Goal: Task Accomplishment & Management: Use online tool/utility

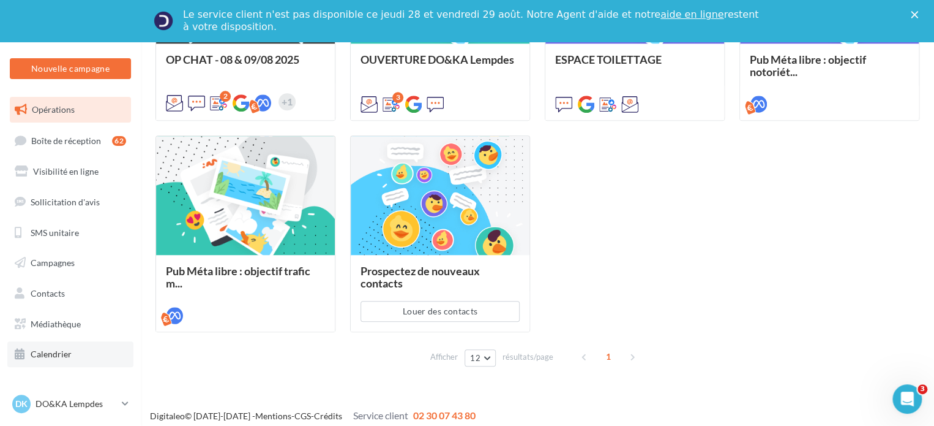
scroll to position [481, 0]
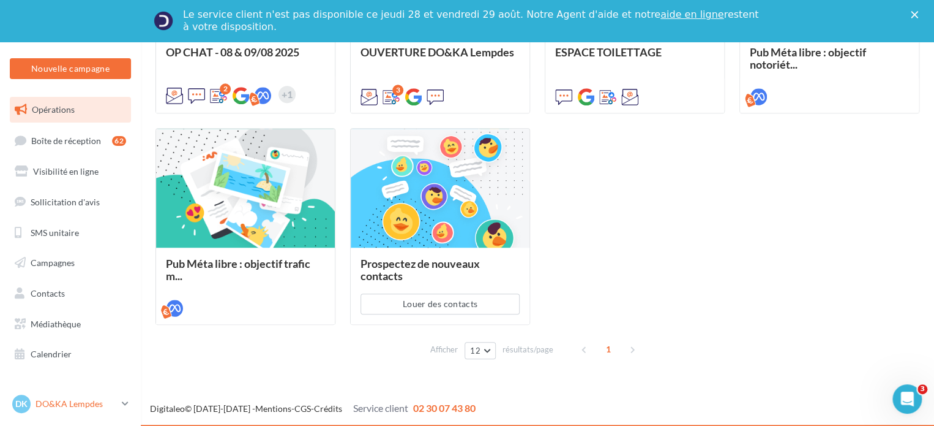
click at [86, 403] on p "DO&KA Lempdes" at bounding box center [76, 403] width 81 height 12
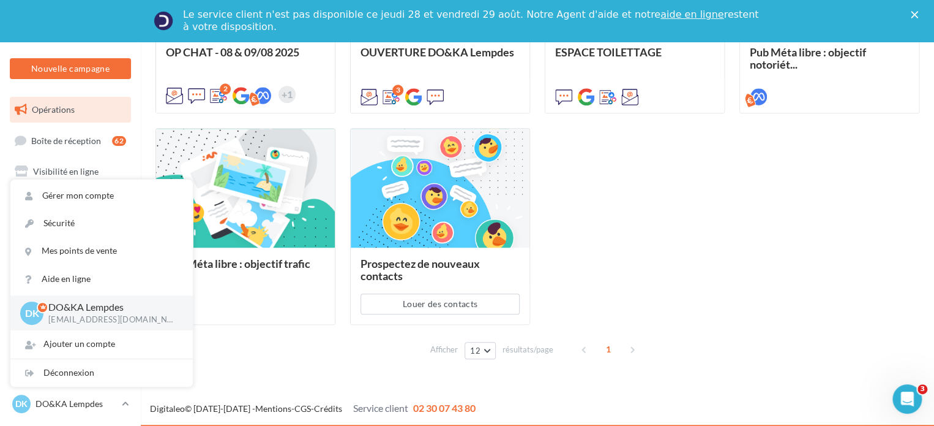
click at [80, 313] on p "DO&KA Lempdes" at bounding box center [110, 307] width 125 height 14
click at [740, 262] on div "OP CHAT - 08 & 09/08 2025 2 +1 OUVERTURE DO&KA Lempdes 3 ESPACE TOILETTAGE Pub …" at bounding box center [538, 121] width 764 height 408
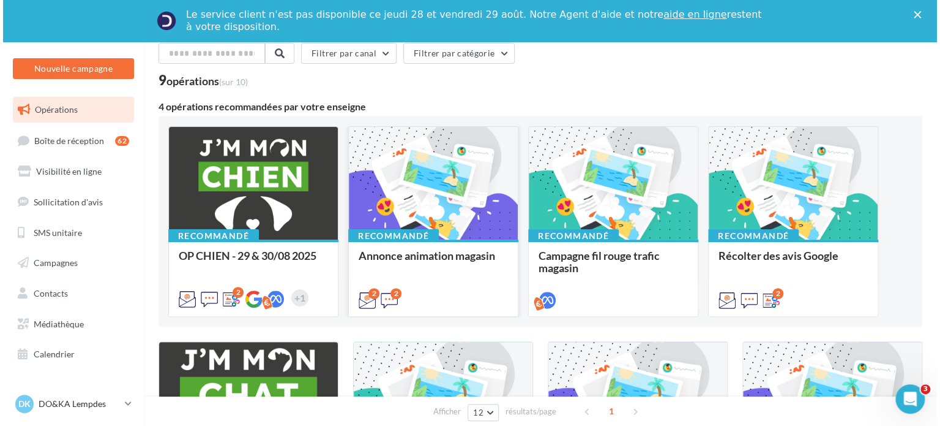
scroll to position [52, 0]
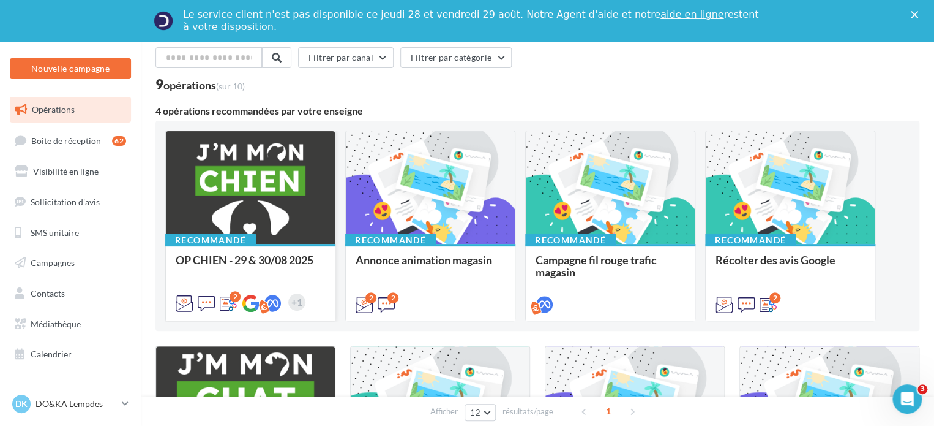
click at [222, 268] on div "OP CHIEN - 29 & 30/08 2025" at bounding box center [250, 265] width 149 height 24
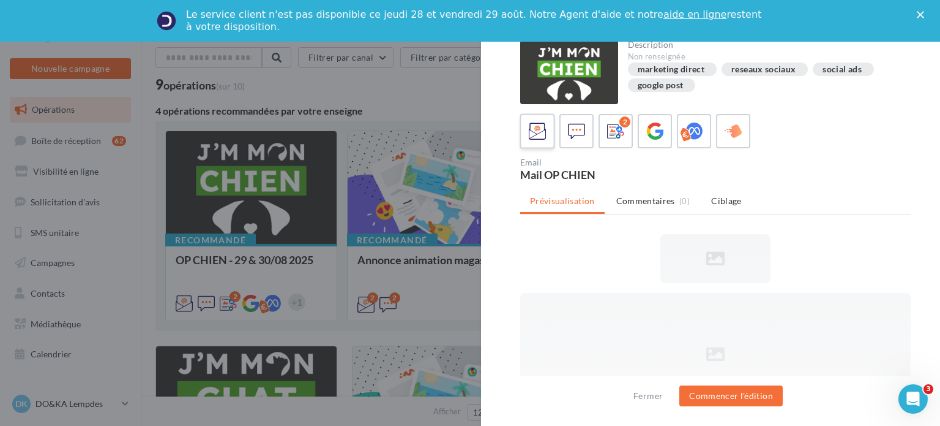
scroll to position [0, 0]
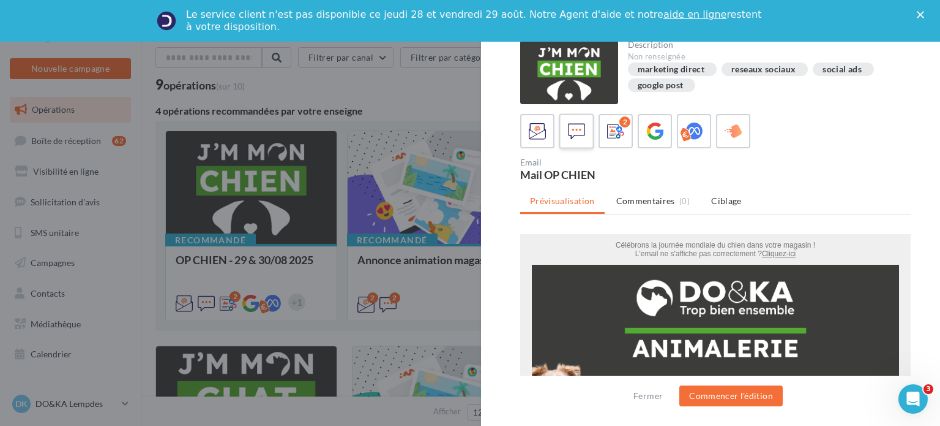
click at [572, 130] on icon at bounding box center [577, 131] width 18 height 18
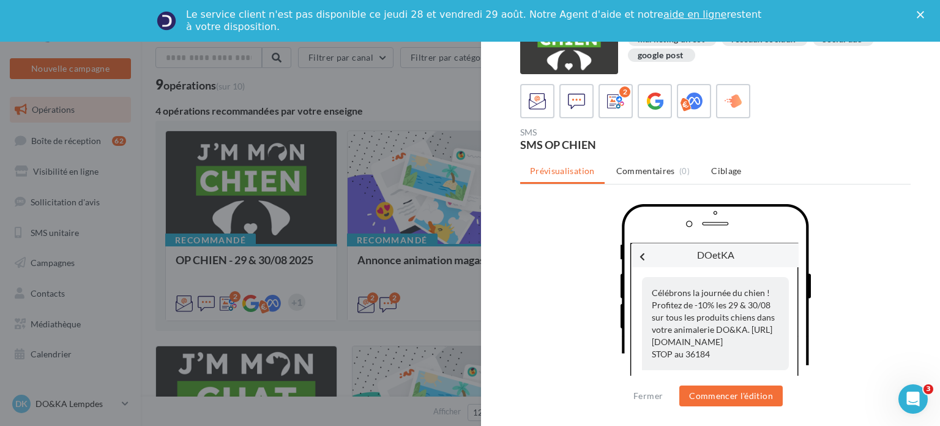
scroll to position [54, 0]
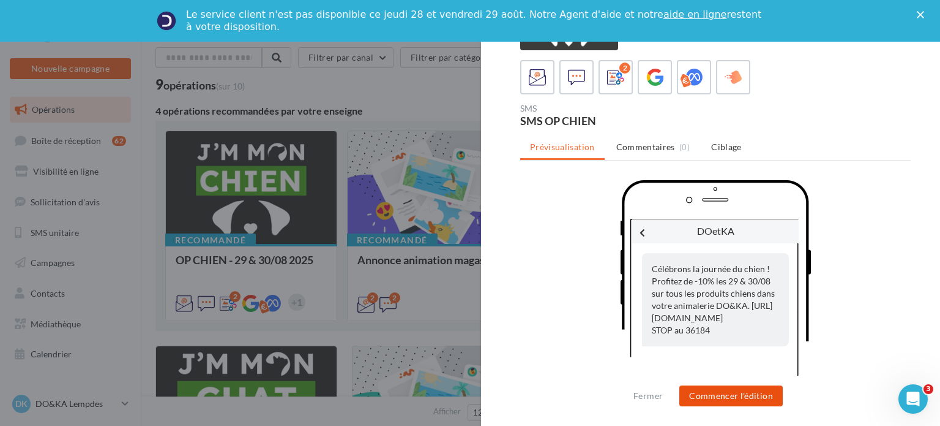
click at [727, 396] on button "Commencer l'édition" at bounding box center [731, 395] width 103 height 21
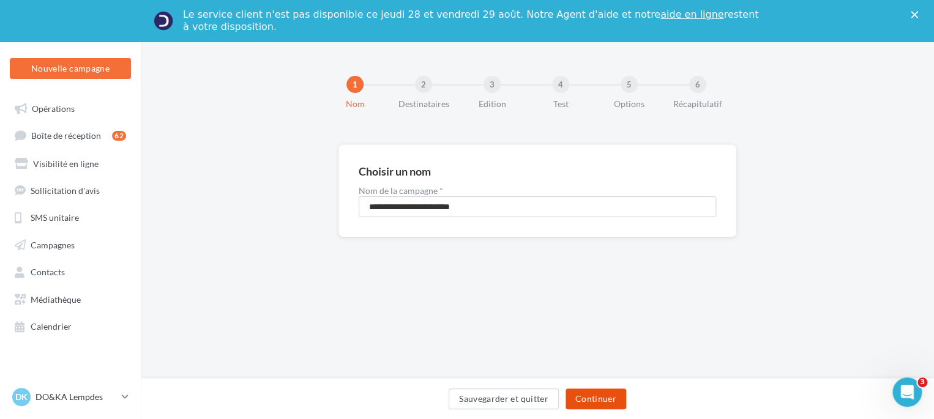
click at [596, 401] on button "Continuer" at bounding box center [596, 399] width 61 height 21
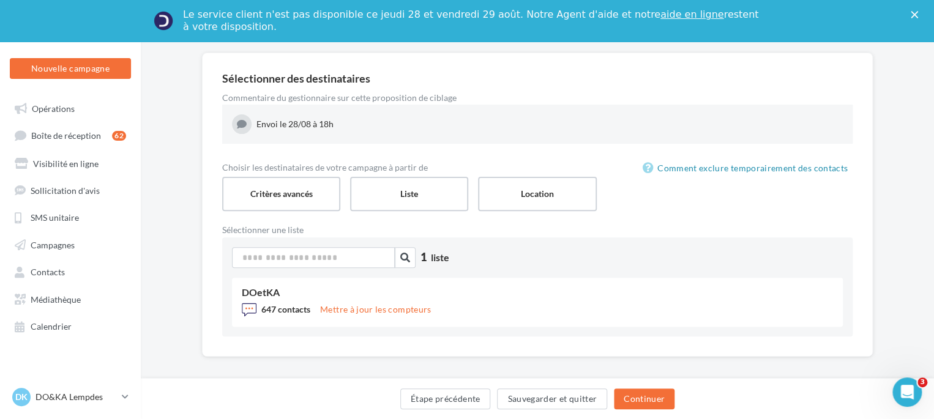
scroll to position [100, 0]
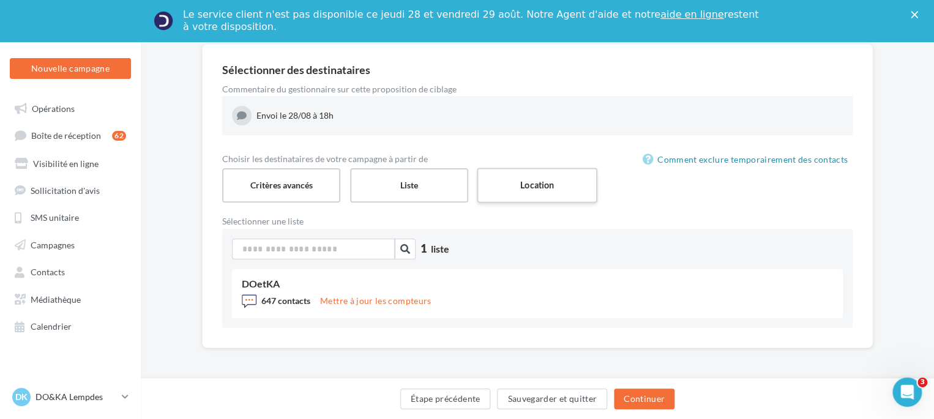
click at [541, 188] on label "Location" at bounding box center [537, 185] width 121 height 35
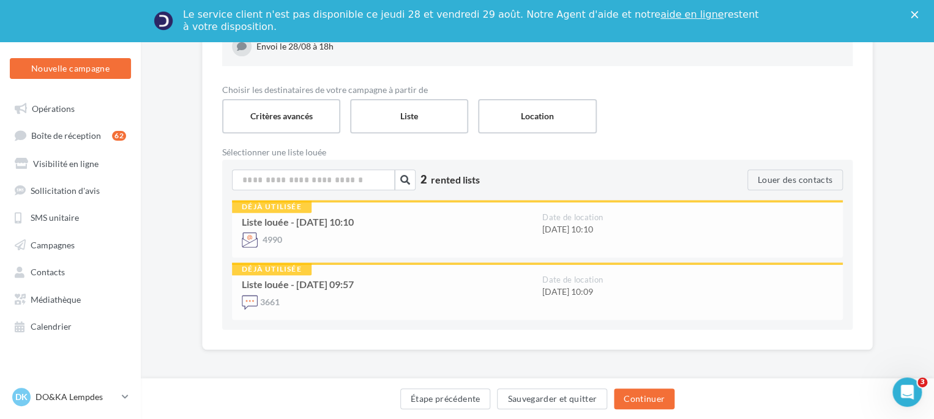
scroll to position [171, 0]
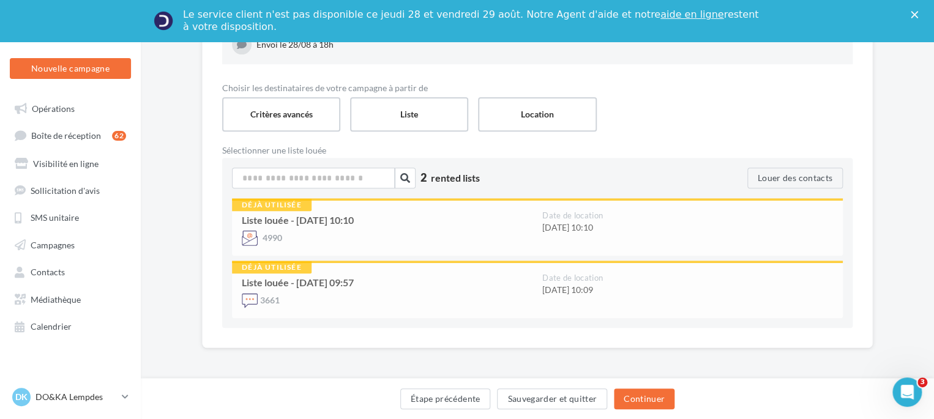
click at [515, 230] on div "4990" at bounding box center [387, 238] width 291 height 16
click at [274, 120] on label "Critères avancés" at bounding box center [281, 114] width 121 height 35
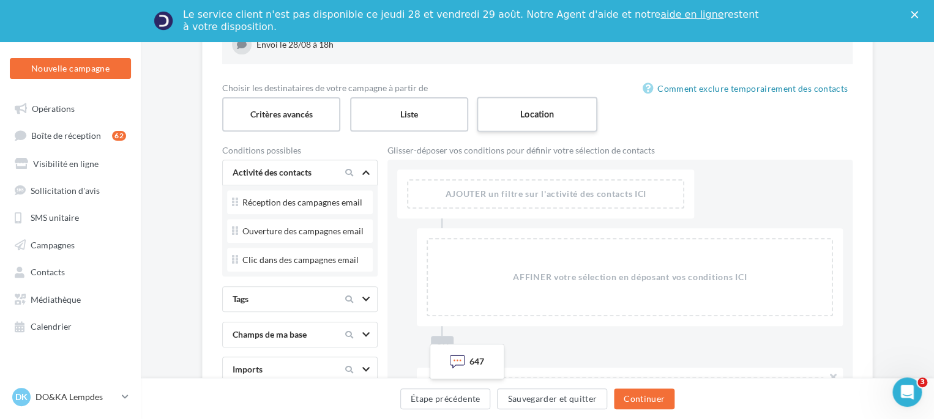
click at [519, 117] on label "Location" at bounding box center [537, 114] width 121 height 35
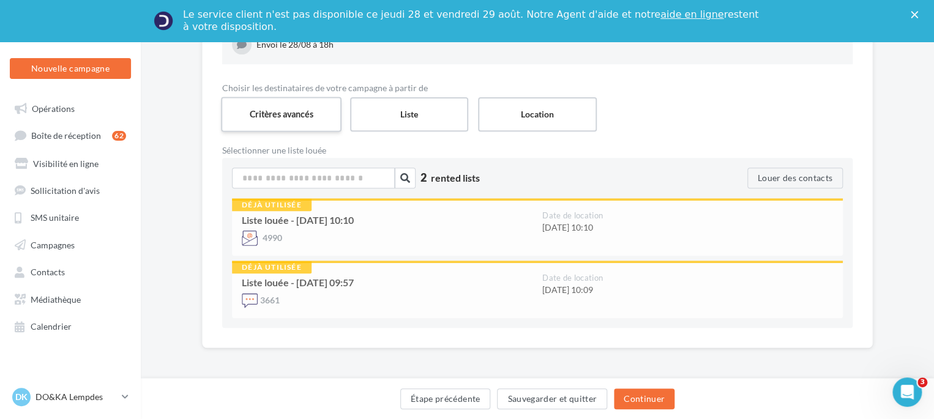
click at [284, 114] on label "Critères avancés" at bounding box center [281, 114] width 121 height 35
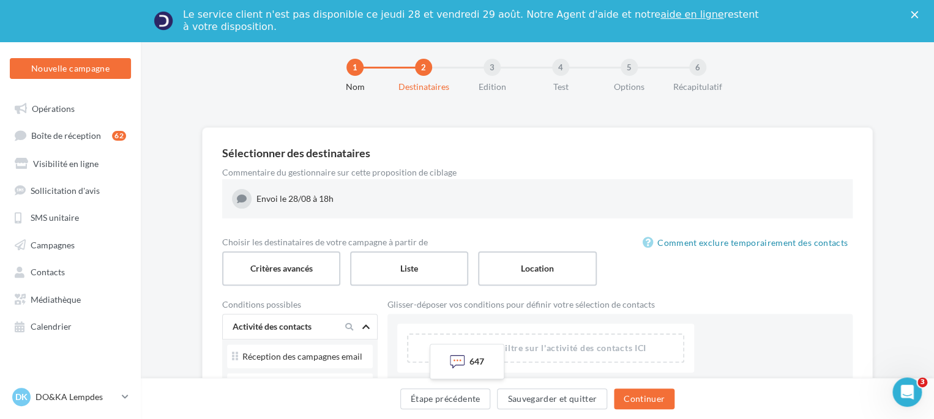
scroll to position [0, 0]
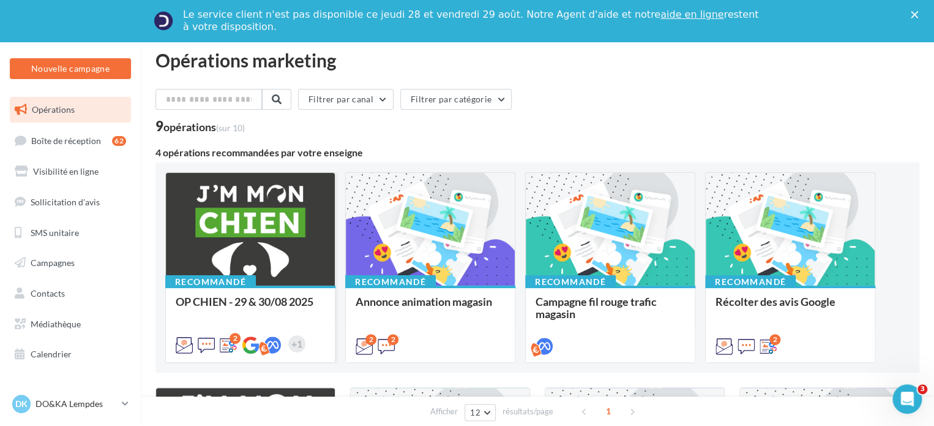
click at [272, 305] on span "OP CHIEN - 29 & 30/08 2025" at bounding box center [245, 300] width 138 height 13
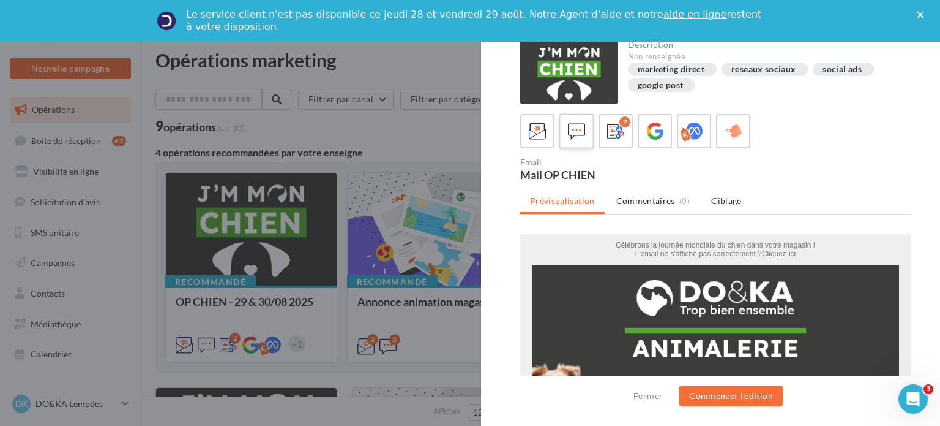
drag, startPoint x: 572, startPoint y: 132, endPoint x: 615, endPoint y: 160, distance: 50.8
click at [572, 132] on icon at bounding box center [576, 130] width 17 height 17
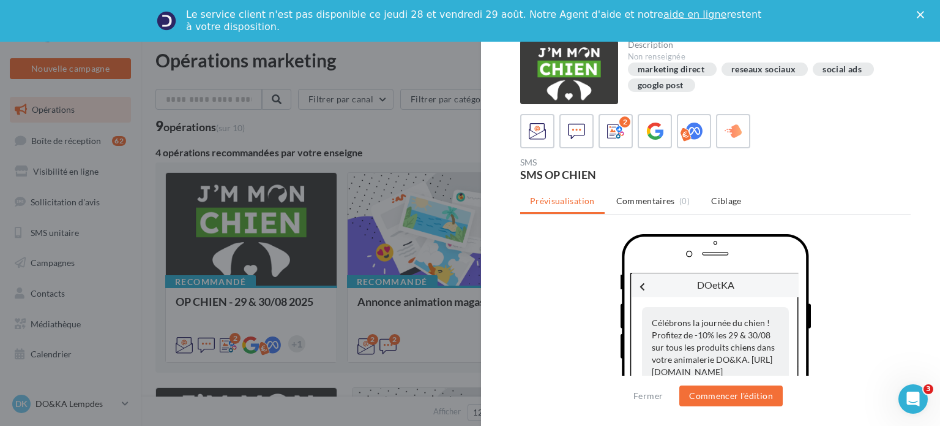
scroll to position [54, 0]
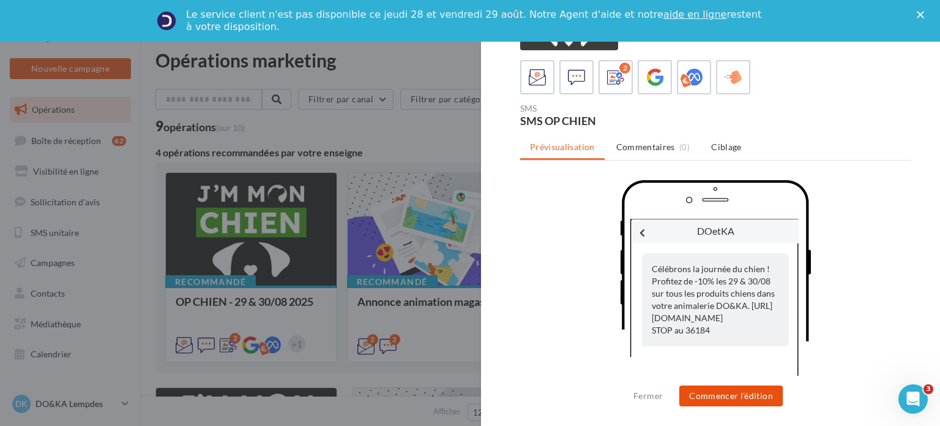
click at [740, 397] on button "Commencer l'édition" at bounding box center [731, 395] width 103 height 21
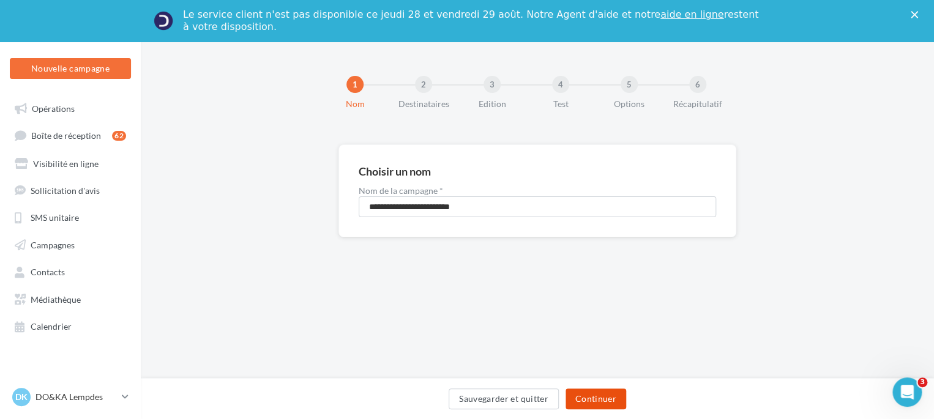
click at [612, 402] on button "Continuer" at bounding box center [596, 399] width 61 height 21
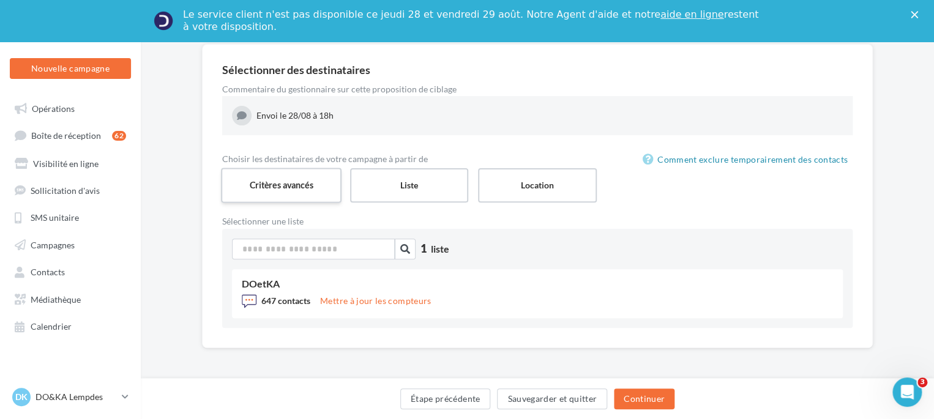
scroll to position [100, 0]
click at [549, 178] on label "Location" at bounding box center [537, 185] width 121 height 35
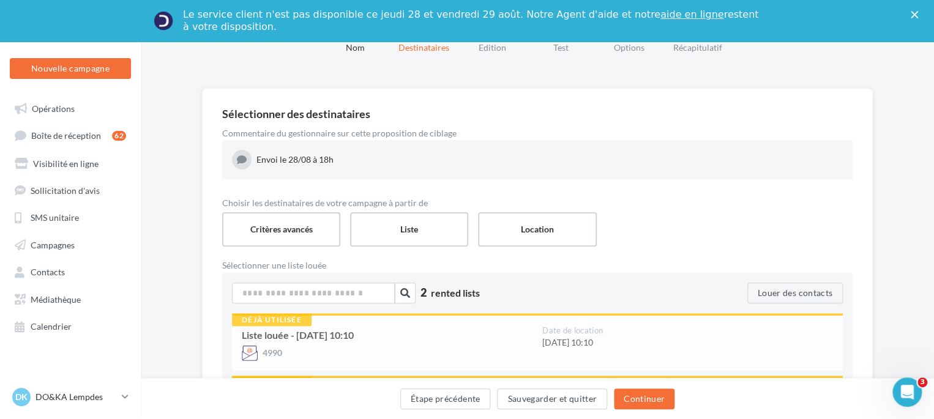
scroll to position [49, 0]
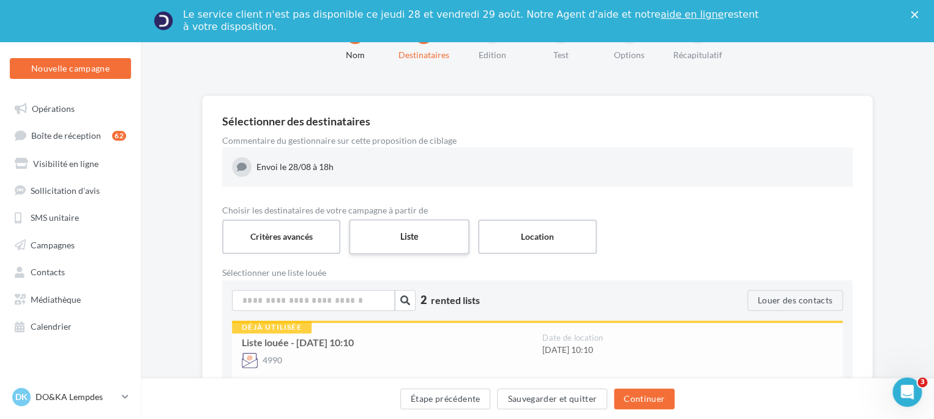
click at [419, 244] on label "Liste" at bounding box center [409, 236] width 121 height 35
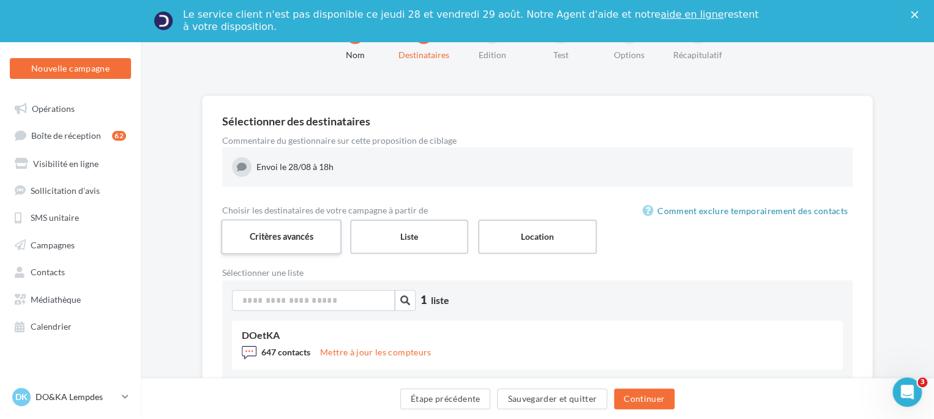
click at [291, 244] on label "Critères avancés" at bounding box center [281, 236] width 121 height 35
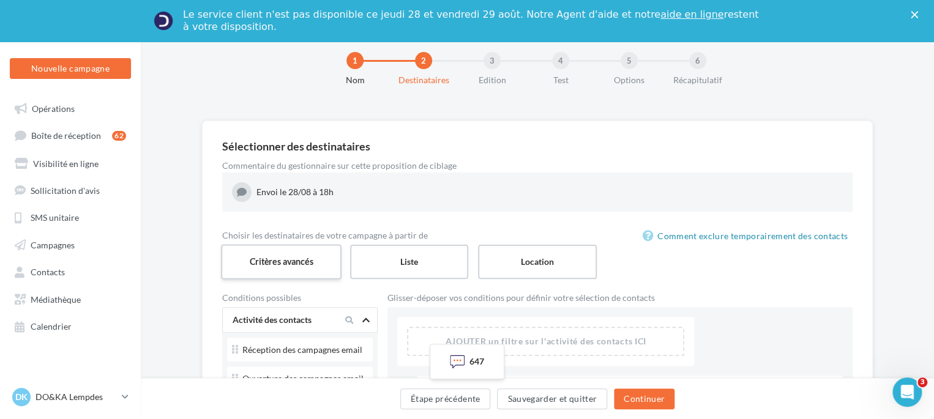
scroll to position [0, 0]
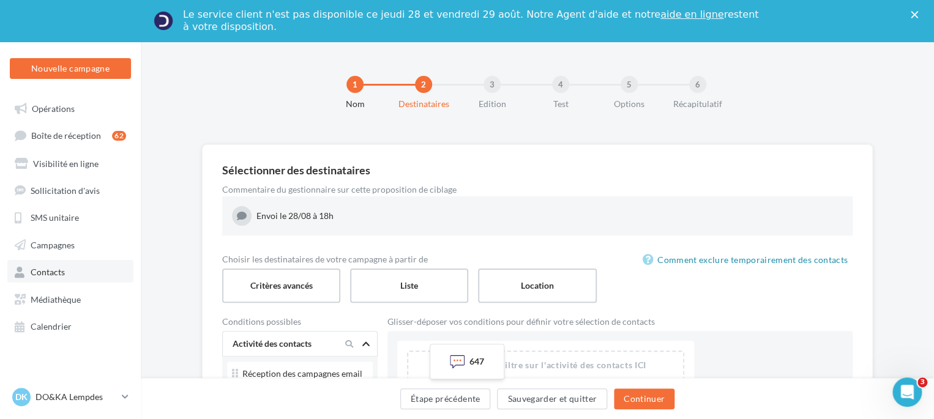
click at [32, 268] on span "Contacts" at bounding box center [48, 272] width 34 height 10
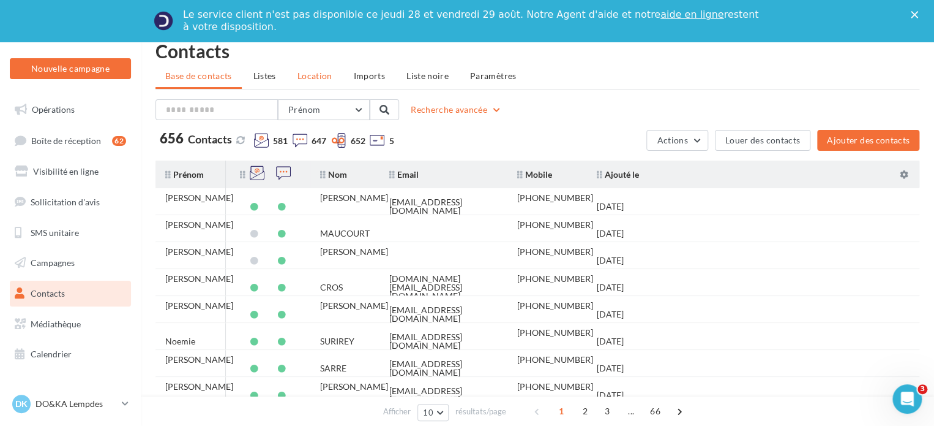
click at [315, 72] on span "Location" at bounding box center [315, 75] width 35 height 10
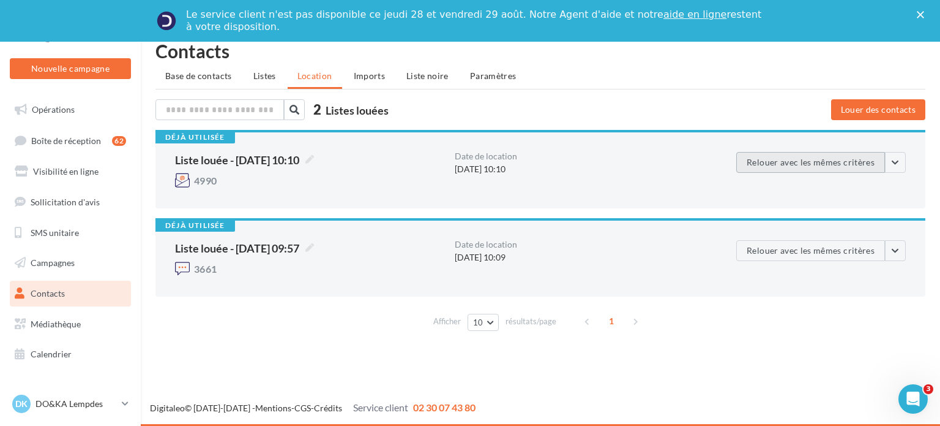
click at [819, 163] on button "Relouer avec les mêmes critères" at bounding box center [811, 162] width 149 height 21
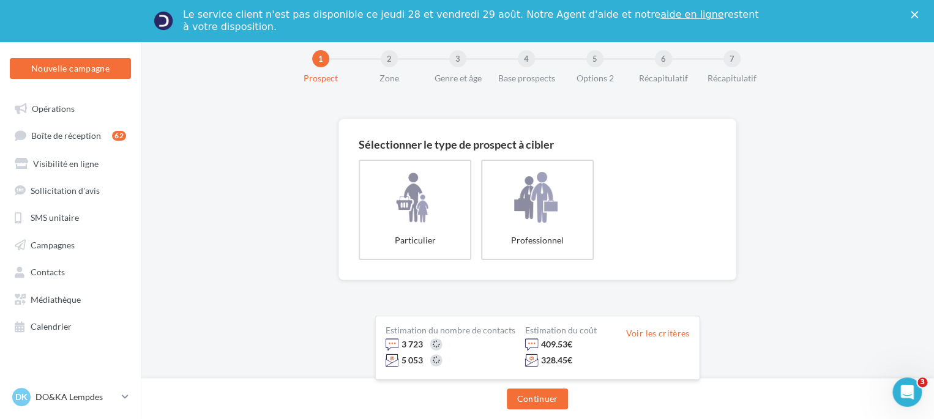
scroll to position [40, 0]
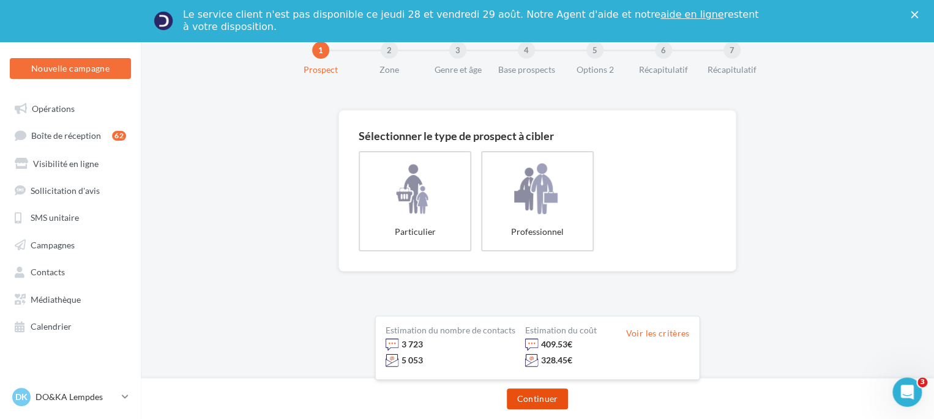
click at [538, 394] on button "Continuer" at bounding box center [537, 399] width 61 height 21
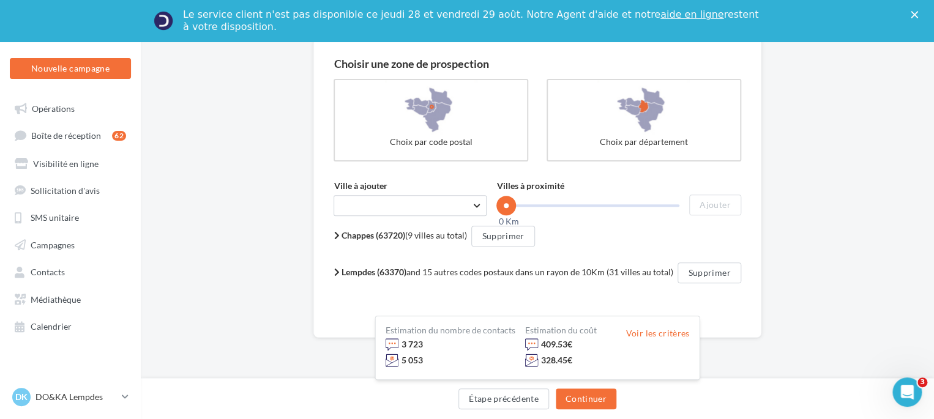
scroll to position [136, 0]
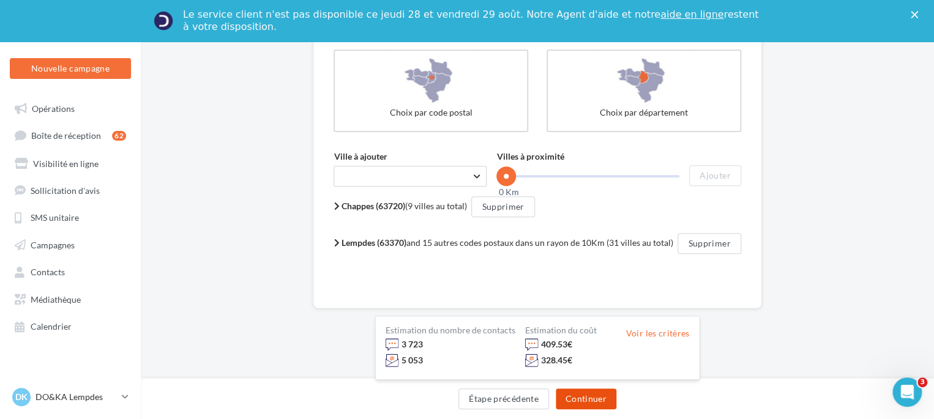
click at [588, 400] on button "Continuer" at bounding box center [586, 399] width 61 height 21
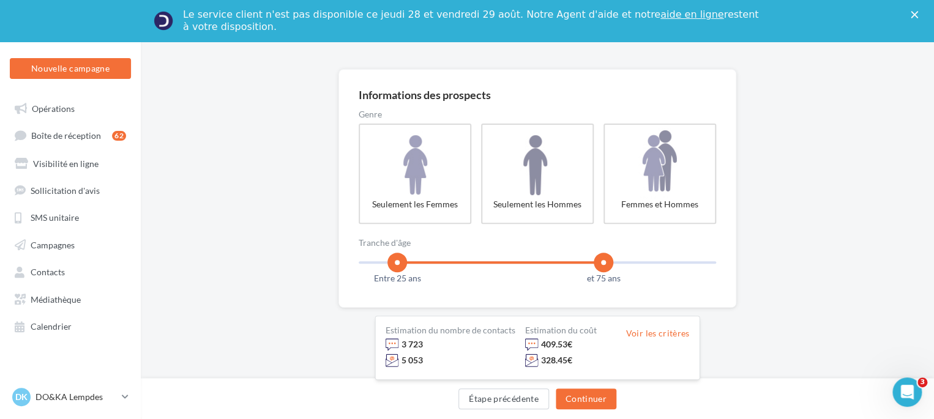
scroll to position [75, 0]
click at [592, 398] on button "Continuer" at bounding box center [586, 399] width 61 height 21
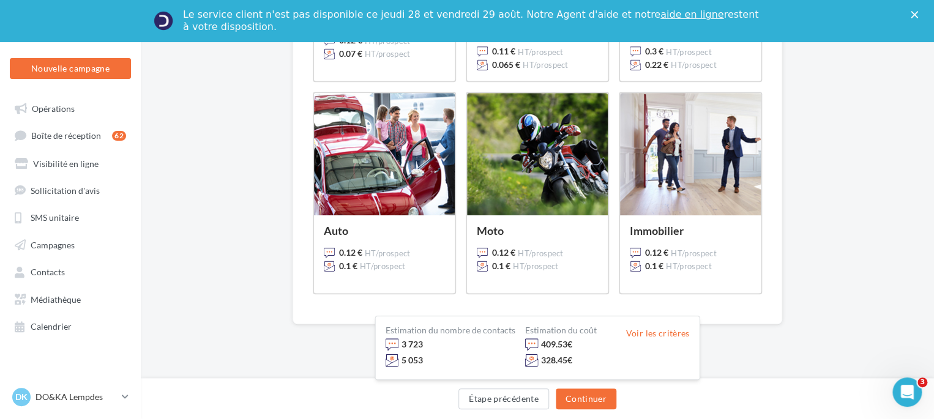
scroll to position [184, 0]
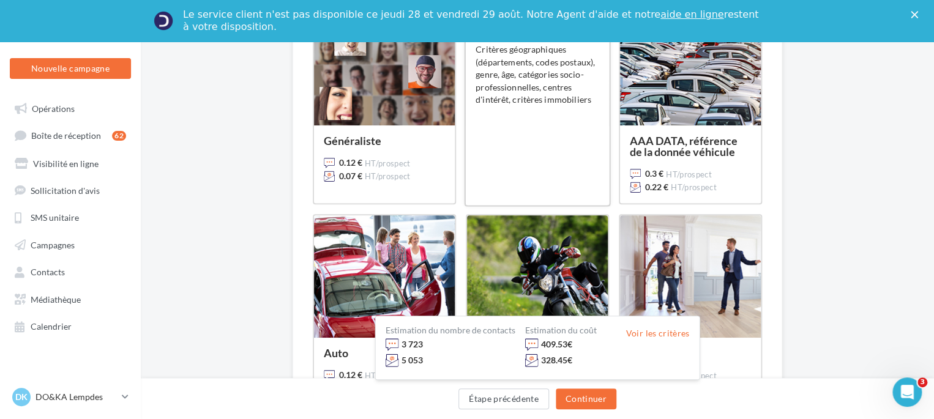
click at [539, 156] on div "Généraliste + CSP + Immobilier 0.11 € HT/prospect 0.065 € HT/prospect Critères …" at bounding box center [538, 103] width 124 height 184
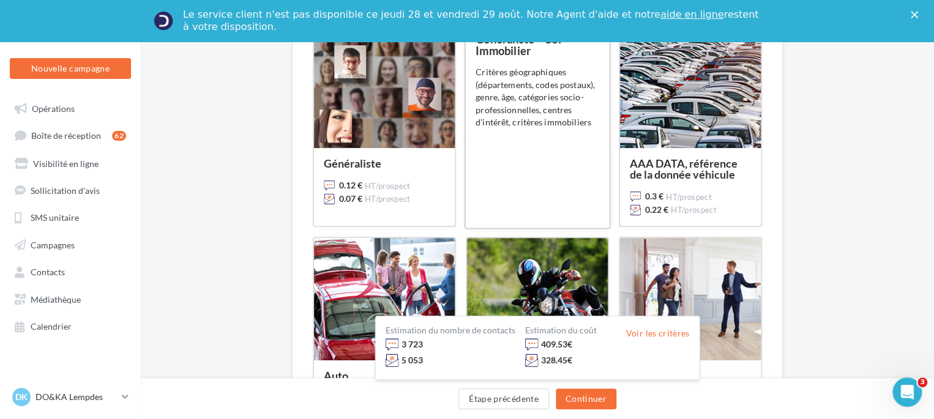
scroll to position [122, 0]
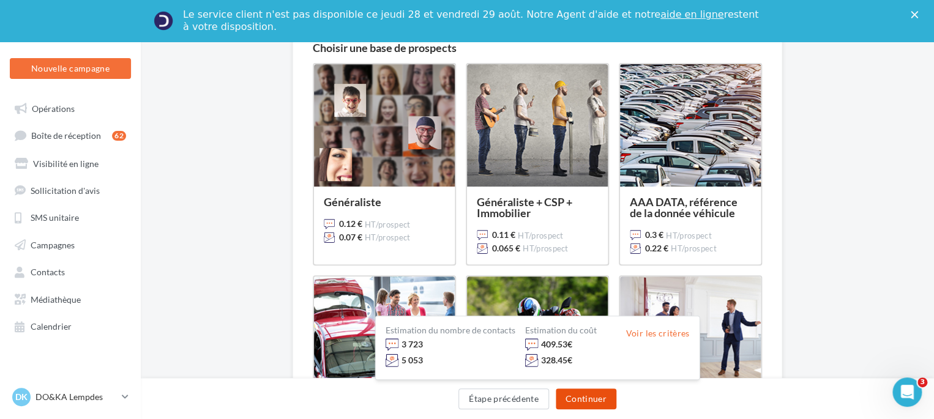
click at [591, 401] on button "Continuer" at bounding box center [586, 399] width 61 height 21
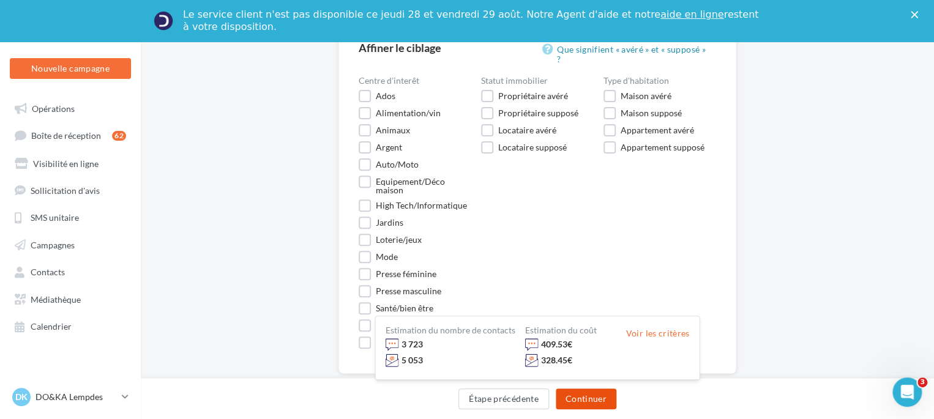
click at [590, 401] on button "Continuer" at bounding box center [586, 399] width 61 height 21
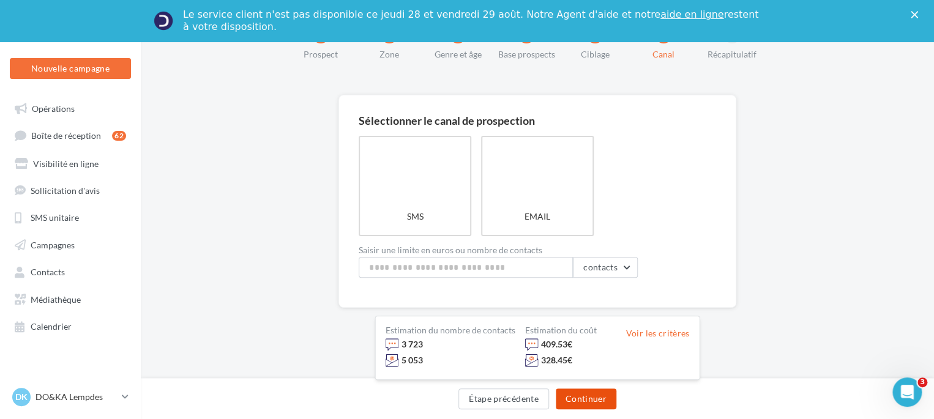
scroll to position [49, 0]
click at [591, 396] on button "Continuer" at bounding box center [586, 399] width 61 height 21
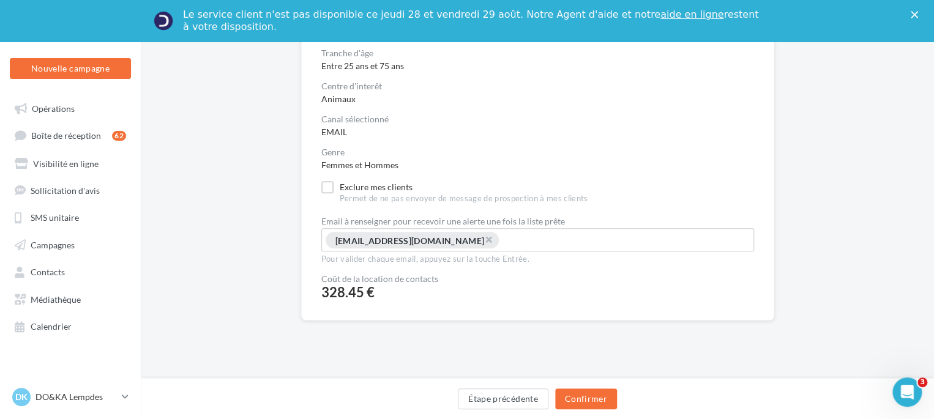
scroll to position [269, 0]
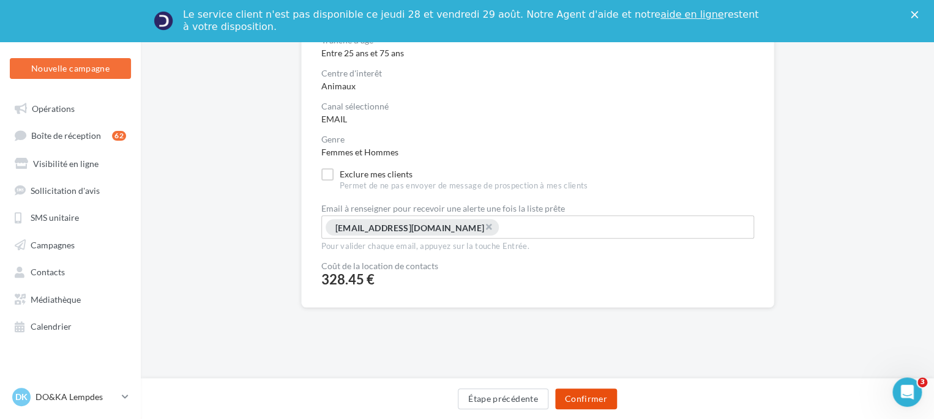
click at [585, 399] on button "Confirmer" at bounding box center [586, 399] width 62 height 21
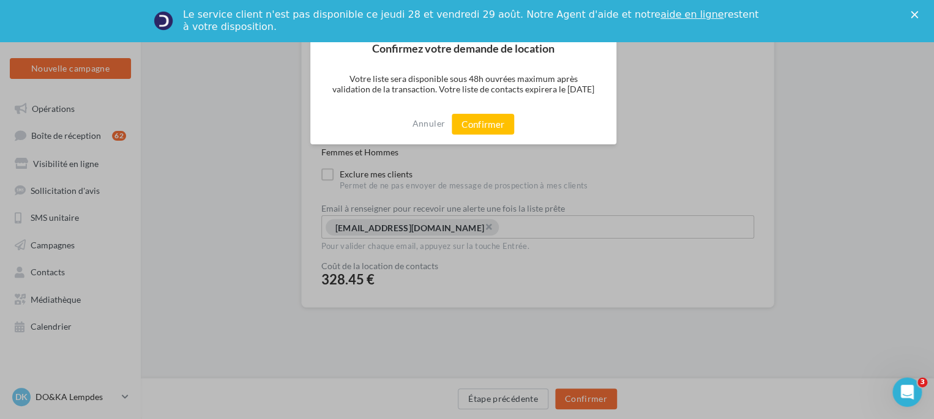
scroll to position [263, 0]
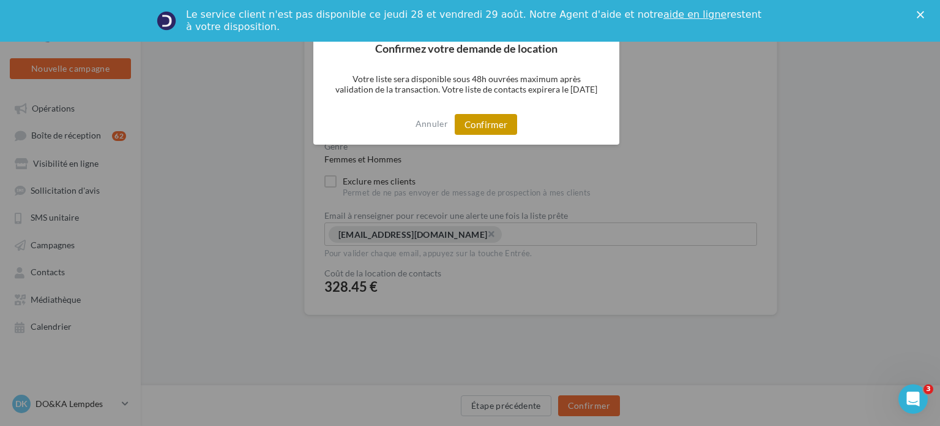
click at [487, 124] on button "Confirmer" at bounding box center [486, 124] width 62 height 21
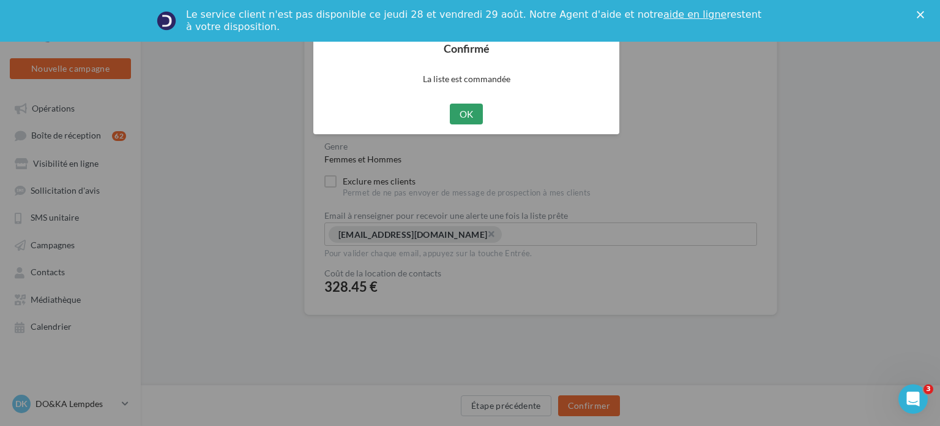
click at [468, 115] on button "OK" at bounding box center [467, 113] width 34 height 21
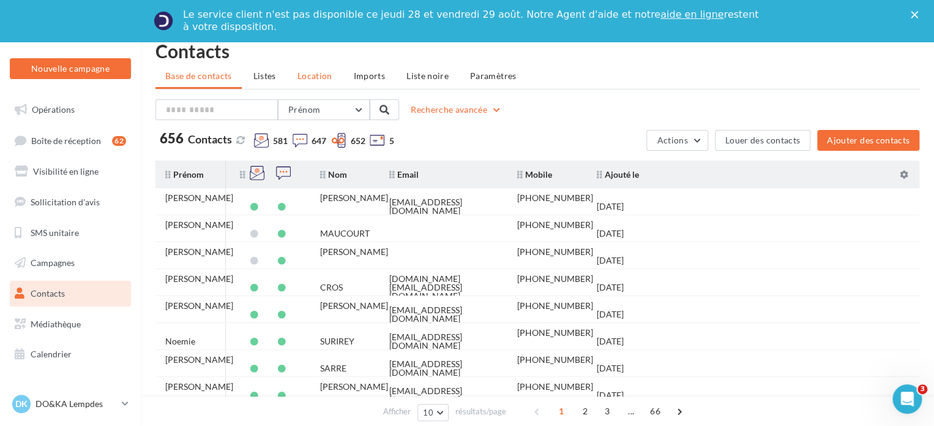
click at [294, 75] on li "Location" at bounding box center [315, 76] width 54 height 22
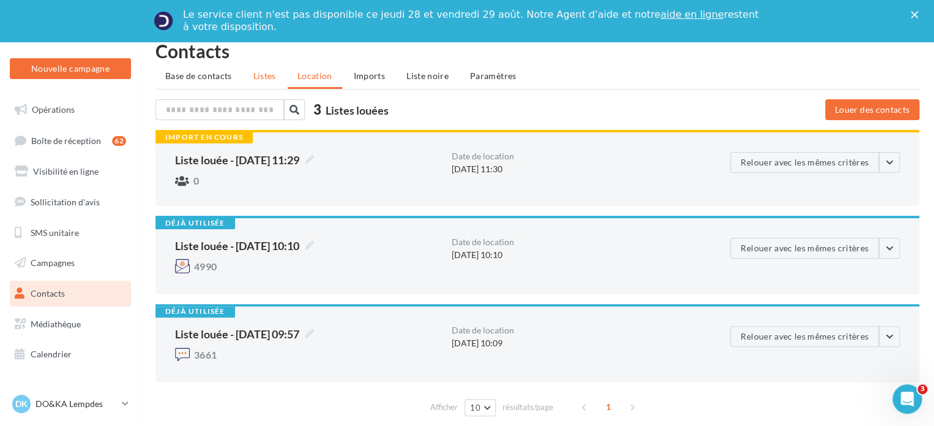
click at [261, 75] on span "Listes" at bounding box center [264, 75] width 23 height 10
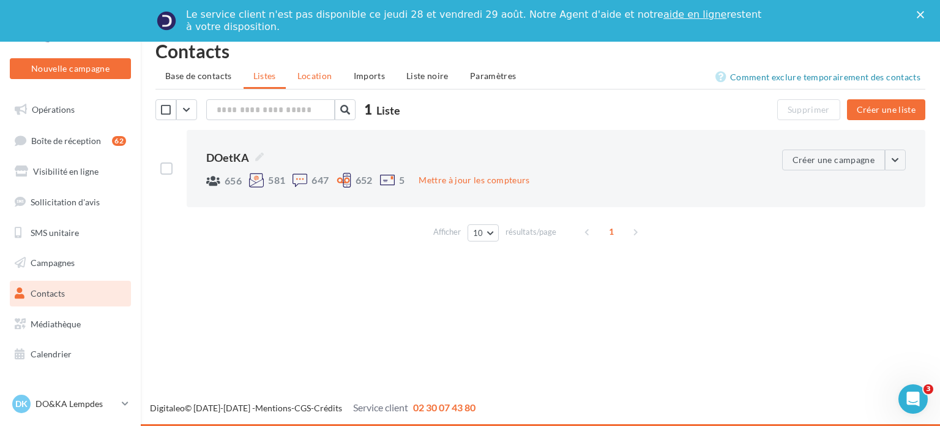
click at [298, 70] on span "Location" at bounding box center [315, 75] width 35 height 10
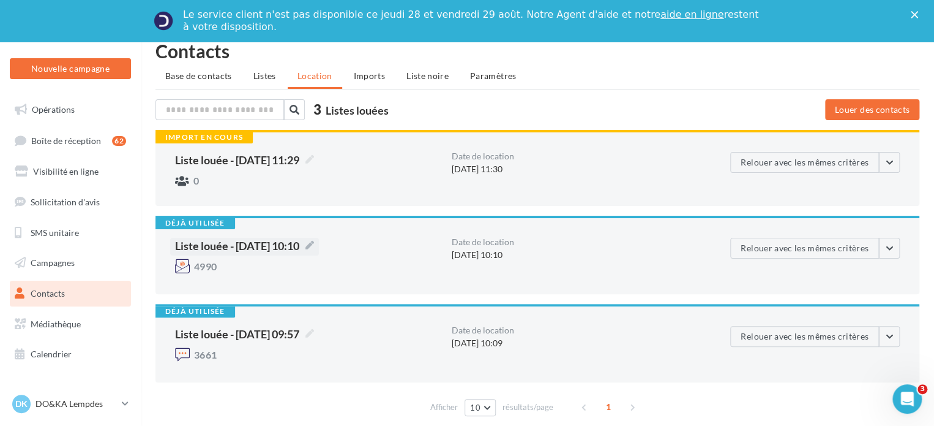
scroll to position [47, 0]
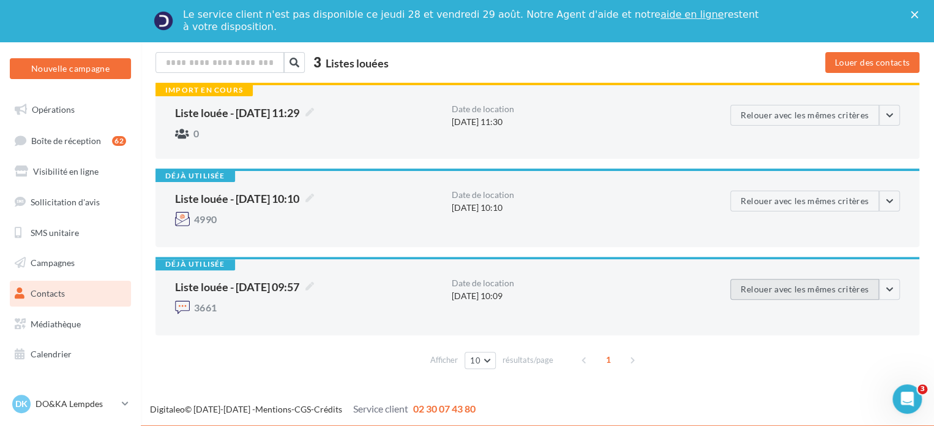
click at [817, 290] on button "Relouer avec les mêmes critères" at bounding box center [804, 289] width 149 height 21
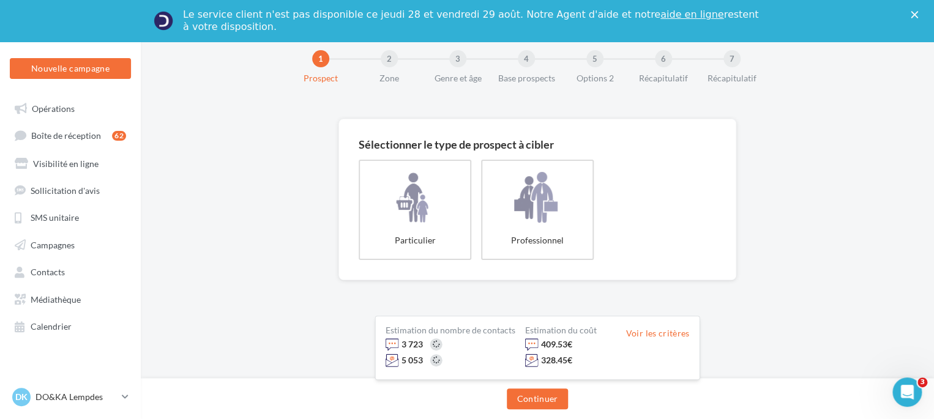
scroll to position [40, 0]
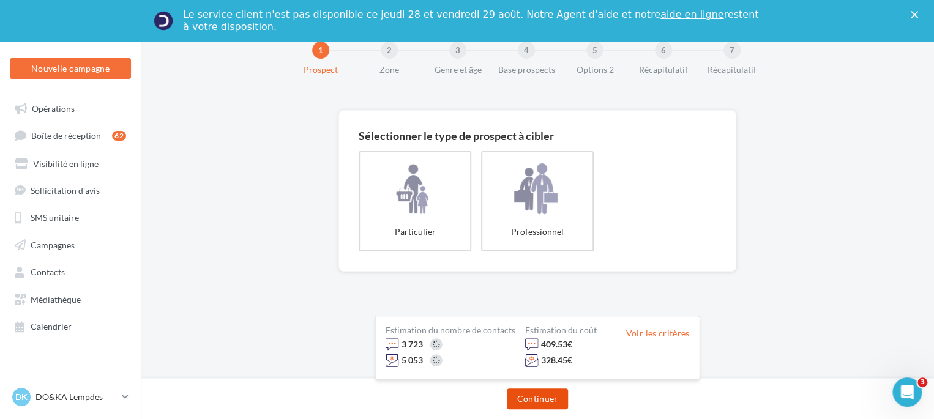
click at [555, 407] on button "Continuer" at bounding box center [537, 399] width 61 height 21
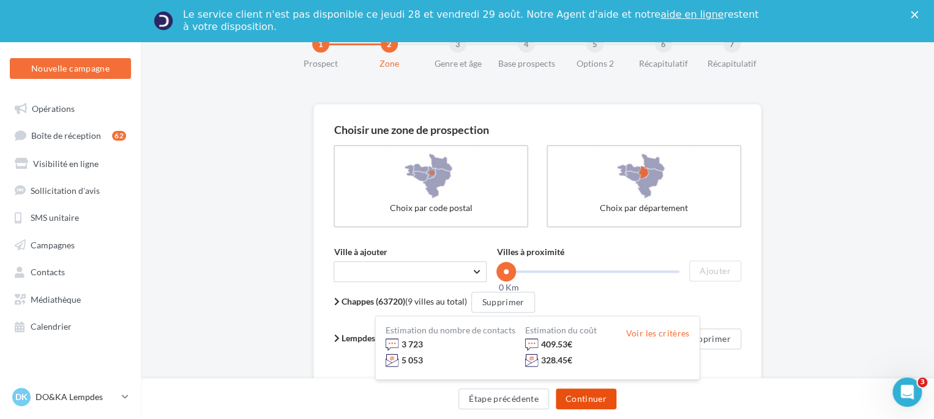
click at [592, 394] on button "Continuer" at bounding box center [586, 399] width 61 height 21
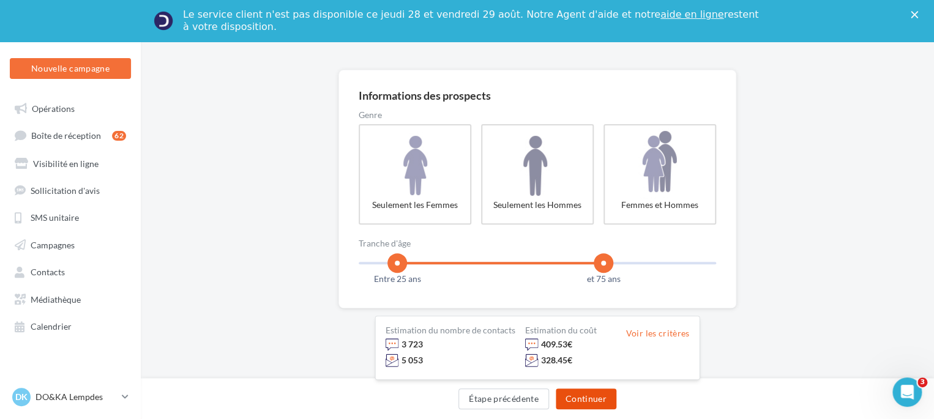
click at [587, 399] on button "Continuer" at bounding box center [586, 399] width 61 height 21
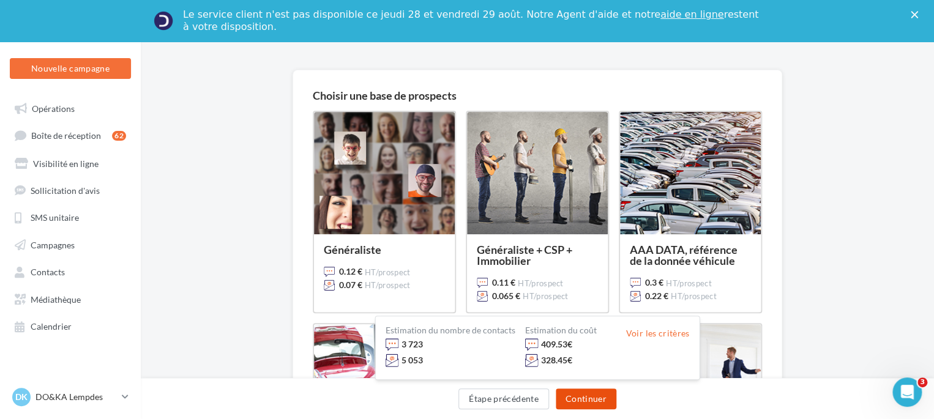
click at [587, 399] on button "Continuer" at bounding box center [586, 399] width 61 height 21
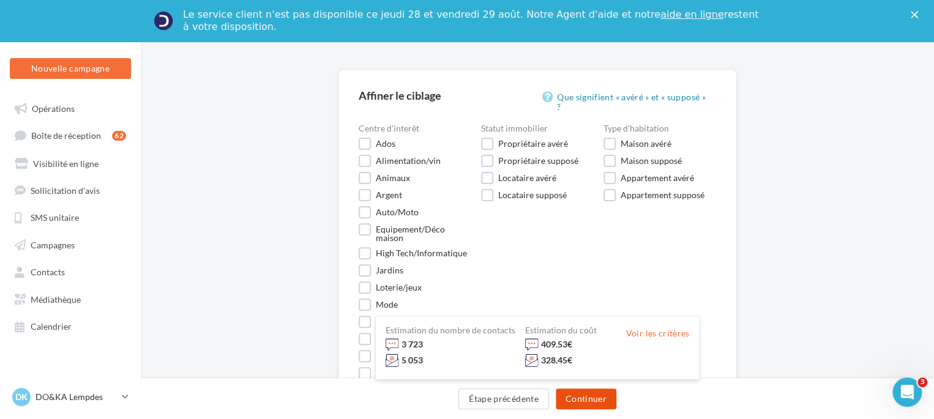
click at [594, 404] on button "Continuer" at bounding box center [586, 399] width 61 height 21
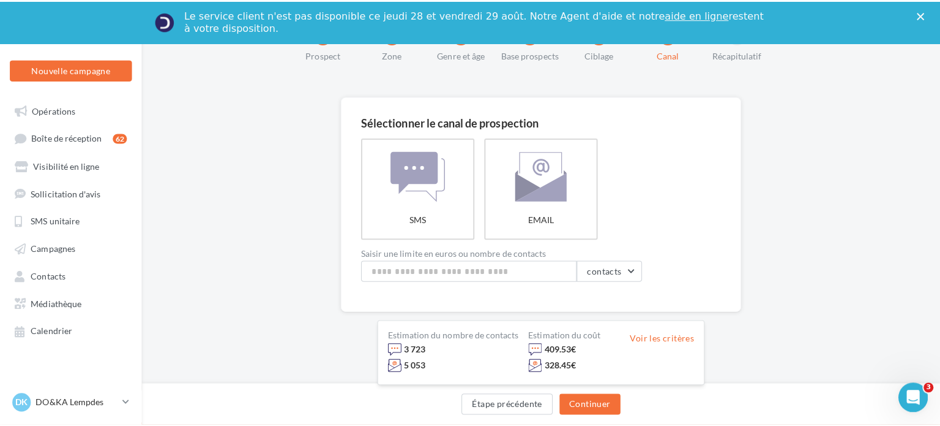
scroll to position [49, 0]
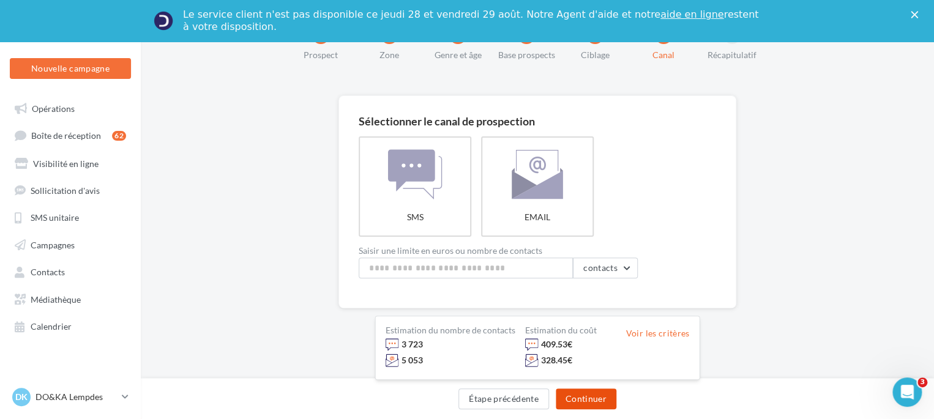
click at [594, 401] on button "Continuer" at bounding box center [586, 399] width 61 height 21
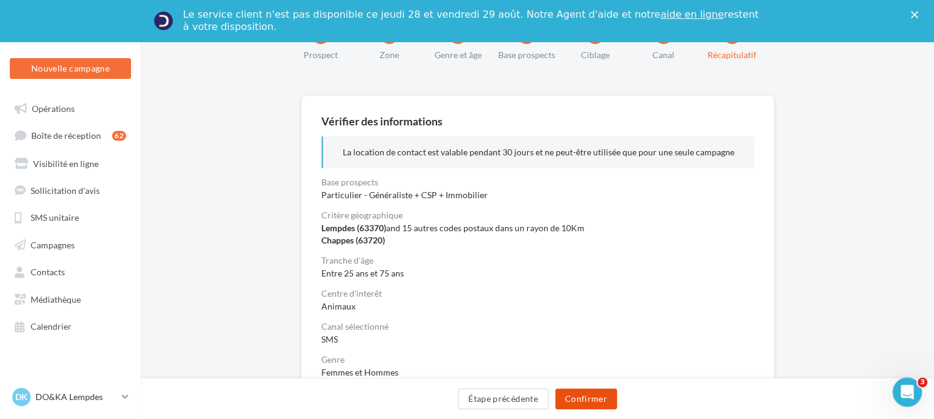
click at [594, 398] on button "Confirmer" at bounding box center [586, 399] width 62 height 21
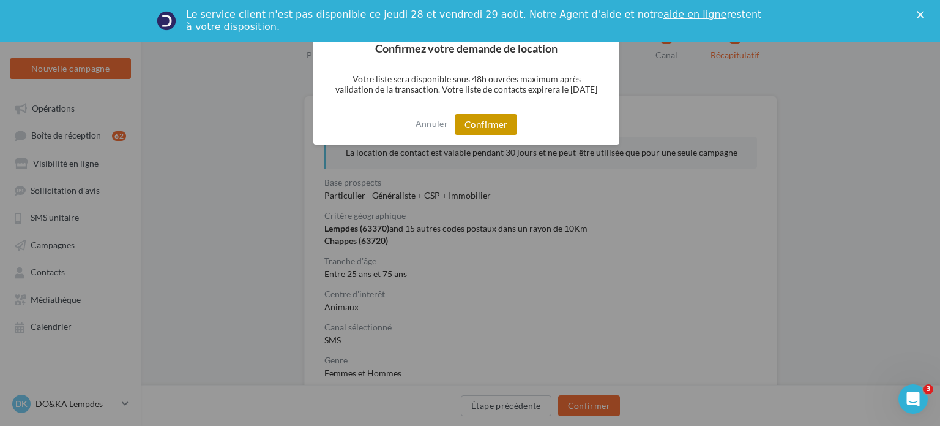
click at [494, 124] on button "Confirmer" at bounding box center [486, 124] width 62 height 21
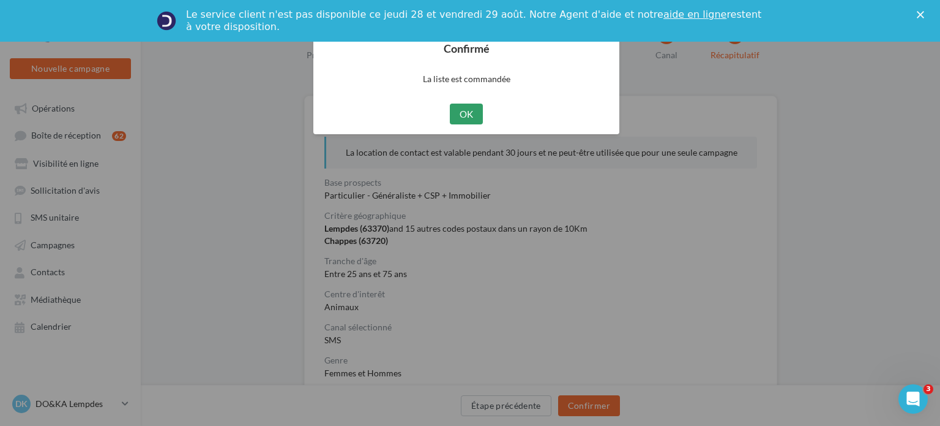
drag, startPoint x: 466, startPoint y: 114, endPoint x: 478, endPoint y: 123, distance: 14.4
click at [467, 114] on button "OK" at bounding box center [467, 113] width 34 height 21
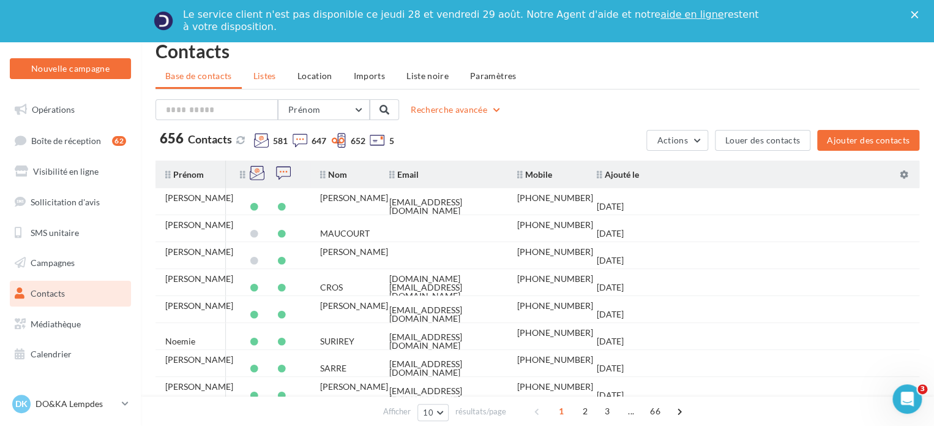
click at [254, 73] on span "Listes" at bounding box center [264, 75] width 23 height 10
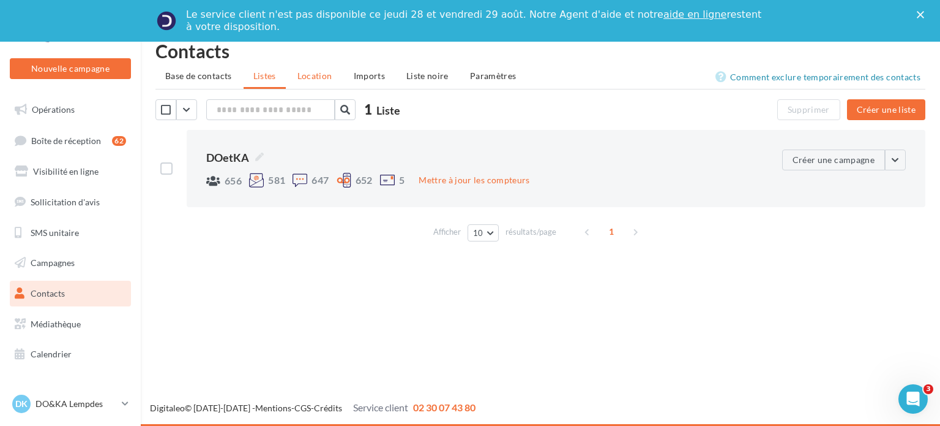
click at [323, 75] on span "Location" at bounding box center [315, 75] width 35 height 10
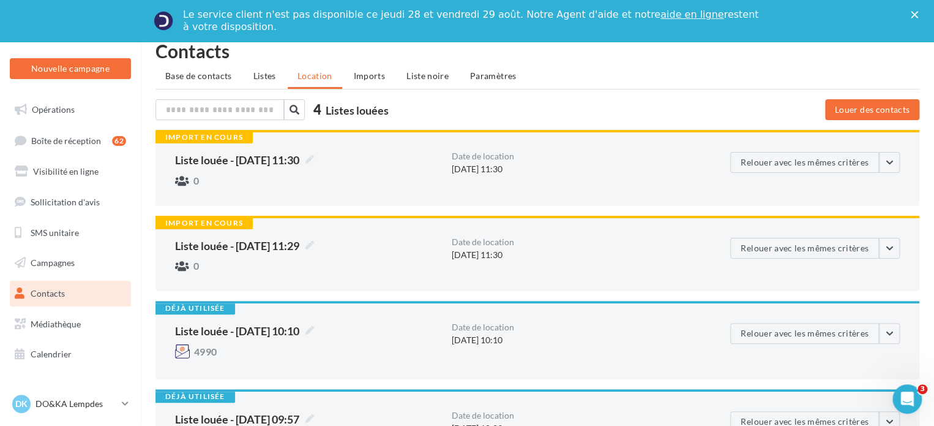
click at [260, 73] on span "Listes" at bounding box center [264, 75] width 23 height 10
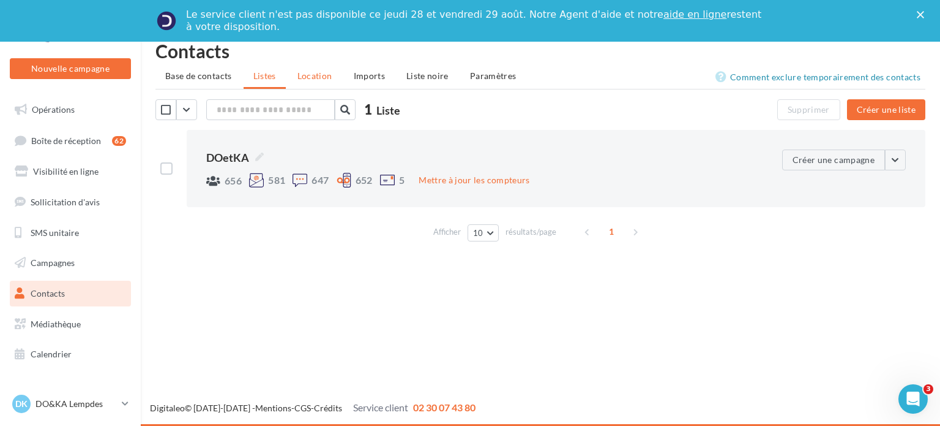
click at [314, 78] on span "Location" at bounding box center [315, 75] width 35 height 10
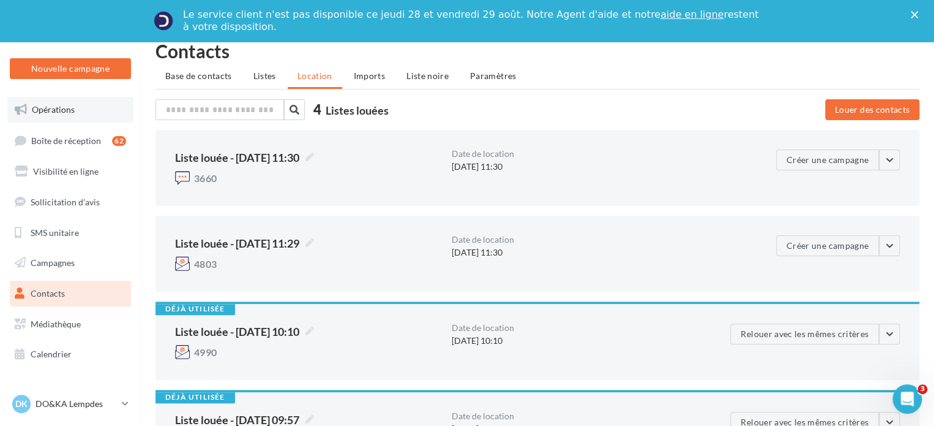
click at [66, 110] on span "Opérations" at bounding box center [53, 109] width 43 height 10
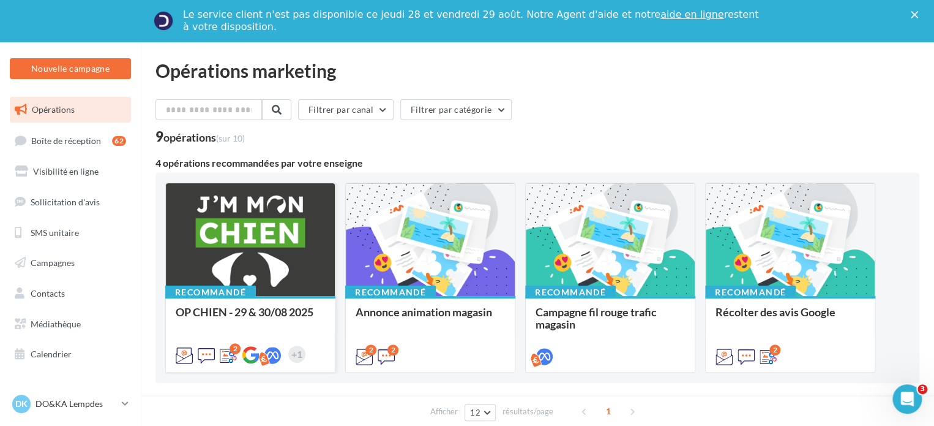
click at [268, 282] on div "Recommandé OP CHIEN - 29 & 30/08 2025 2 +1" at bounding box center [250, 277] width 170 height 190
click at [244, 314] on span "OP CHIEN - 29 & 30/08 2025" at bounding box center [245, 311] width 138 height 13
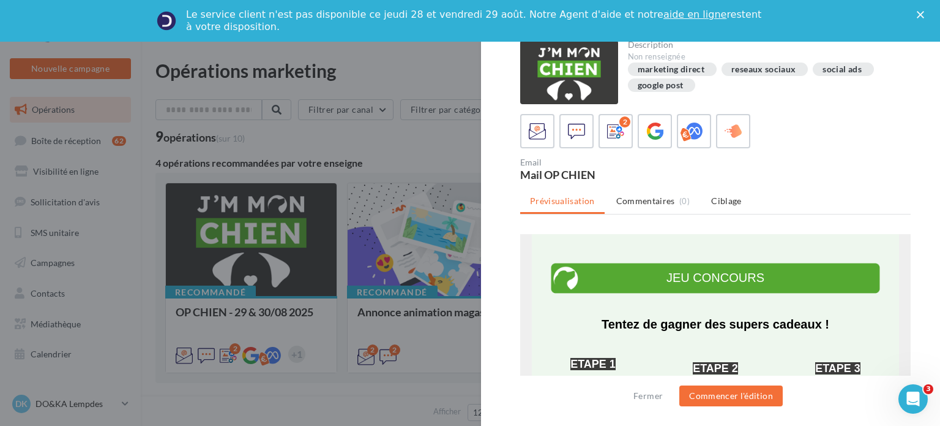
scroll to position [796, 0]
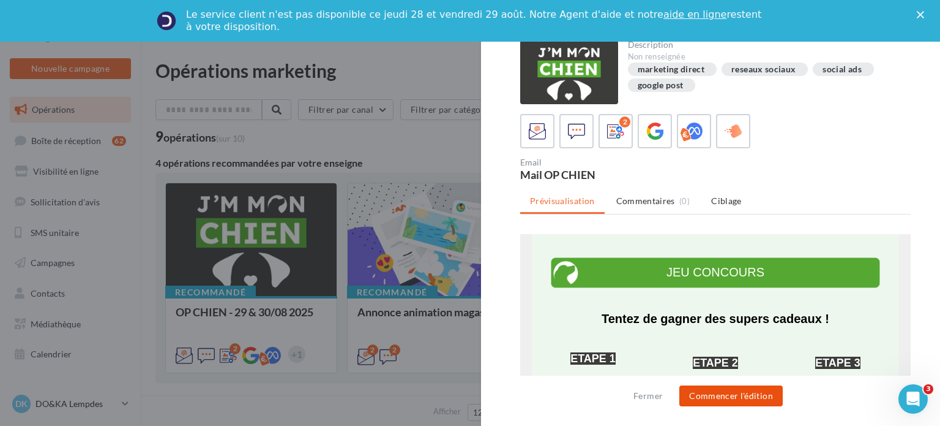
click at [718, 400] on button "Commencer l'édition" at bounding box center [731, 395] width 103 height 21
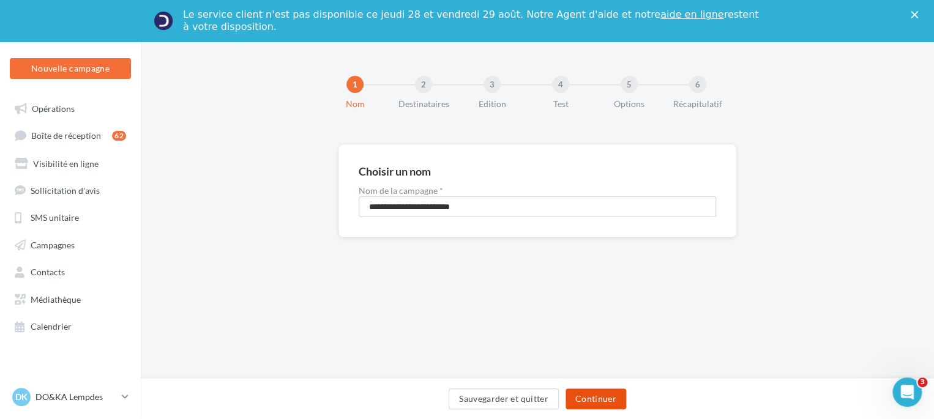
click at [600, 397] on button "Continuer" at bounding box center [596, 399] width 61 height 21
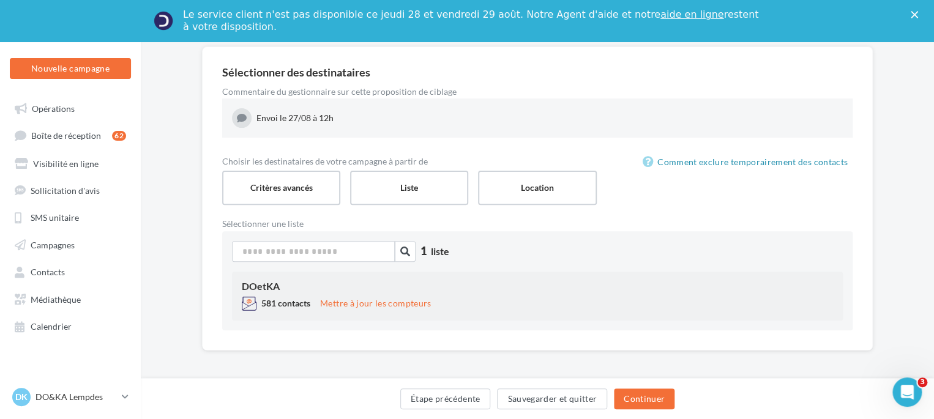
scroll to position [100, 0]
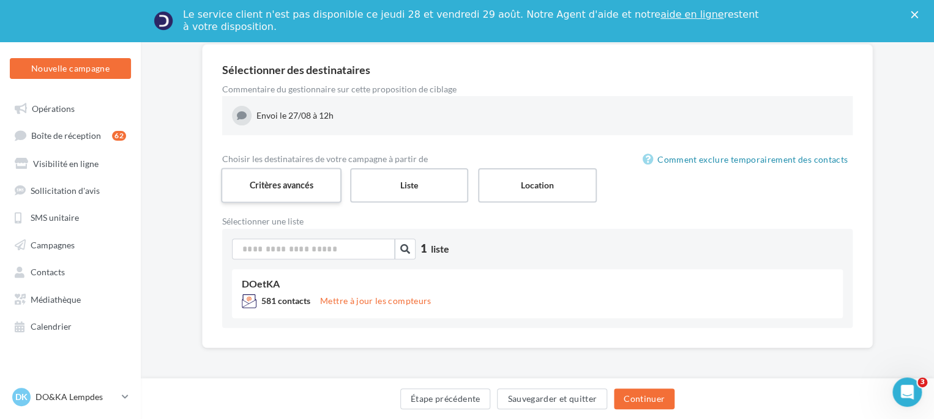
click at [280, 187] on label "Critères avancés" at bounding box center [281, 185] width 121 height 35
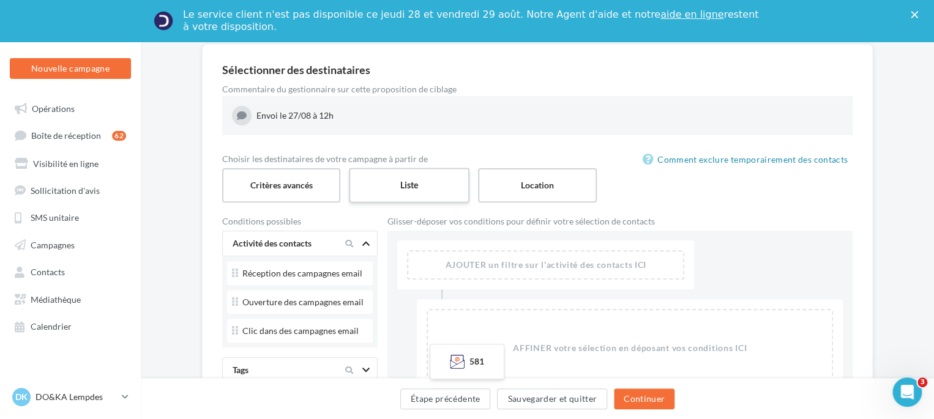
click at [414, 190] on label "Liste" at bounding box center [409, 185] width 121 height 35
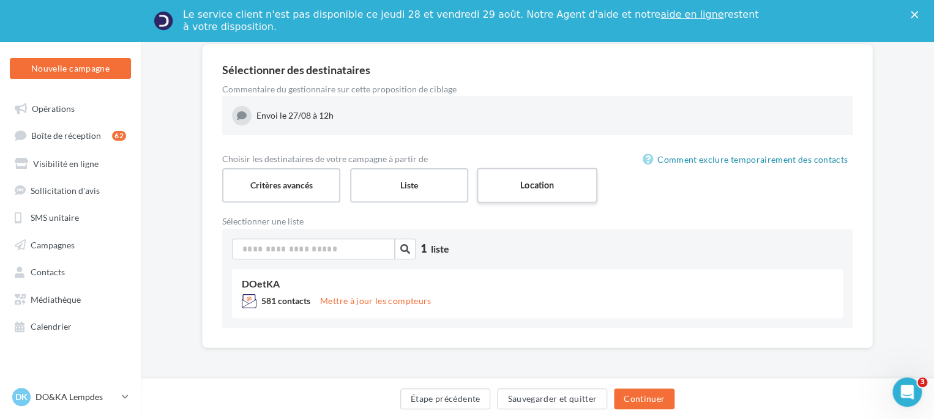
click at [523, 181] on label "Location" at bounding box center [537, 185] width 121 height 35
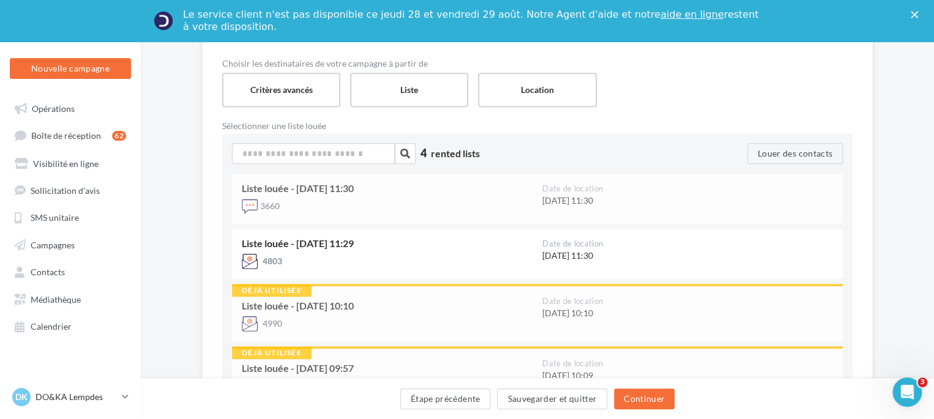
scroll to position [223, 0]
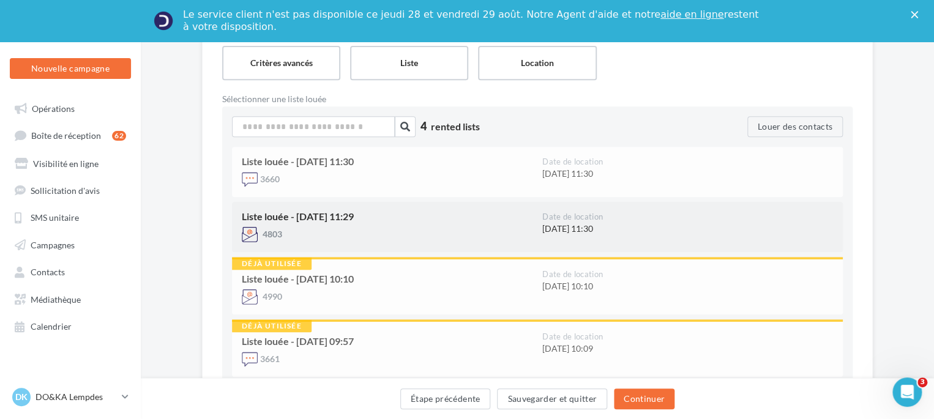
click at [296, 227] on div "4803" at bounding box center [387, 235] width 291 height 16
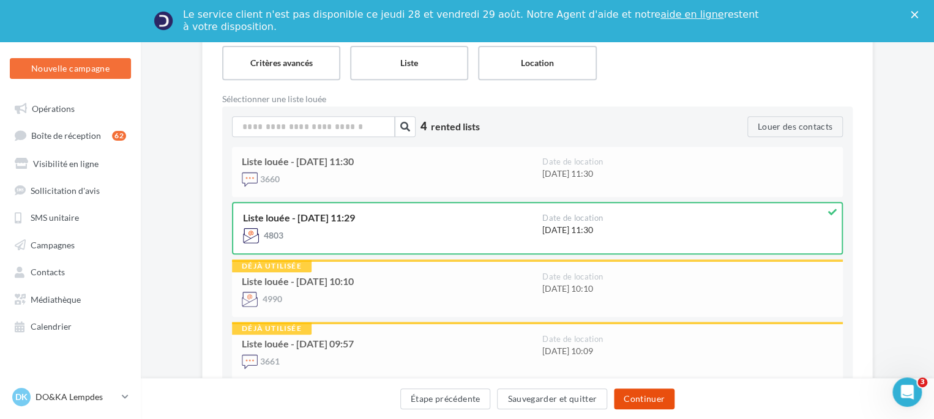
click at [647, 402] on button "Continuer" at bounding box center [644, 399] width 61 height 21
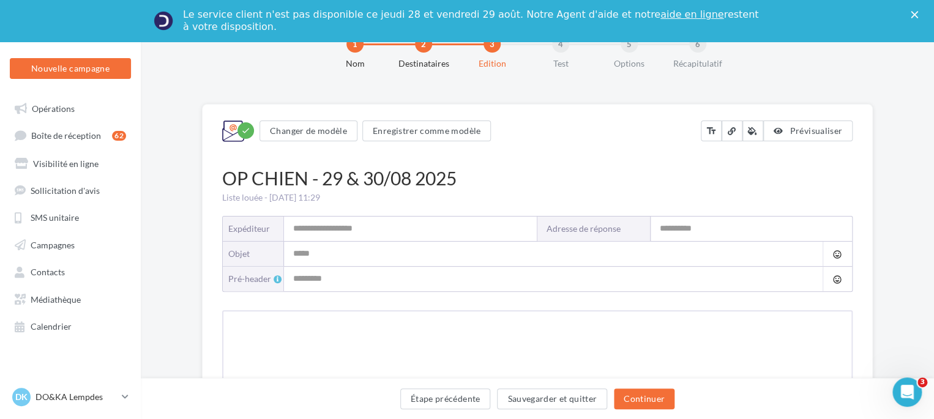
scroll to position [126, 0]
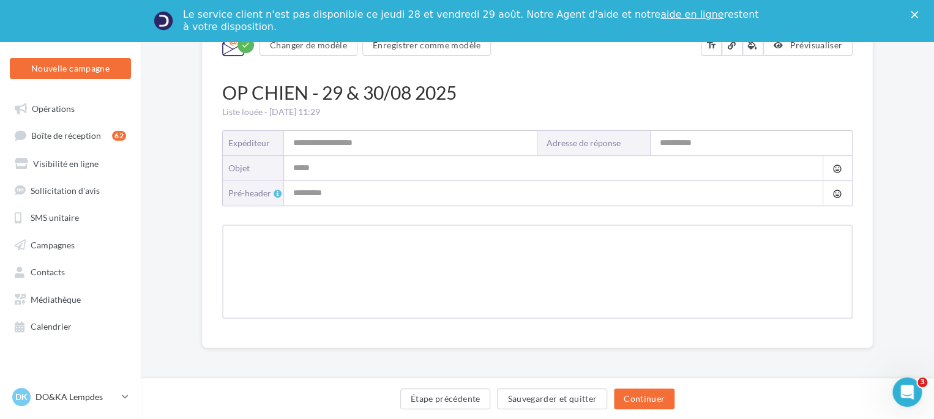
type input "**********"
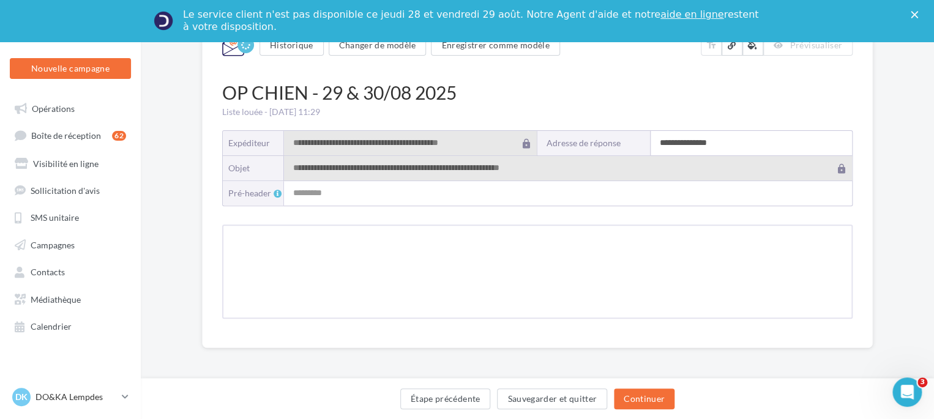
type input "**********"
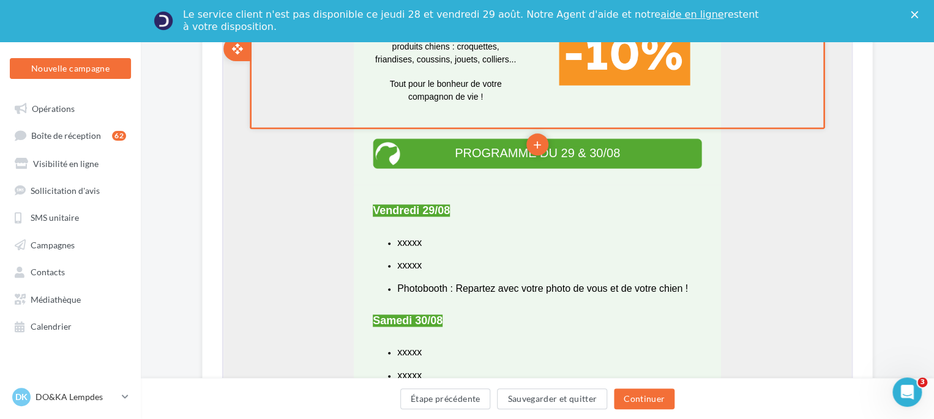
scroll to position [703, 0]
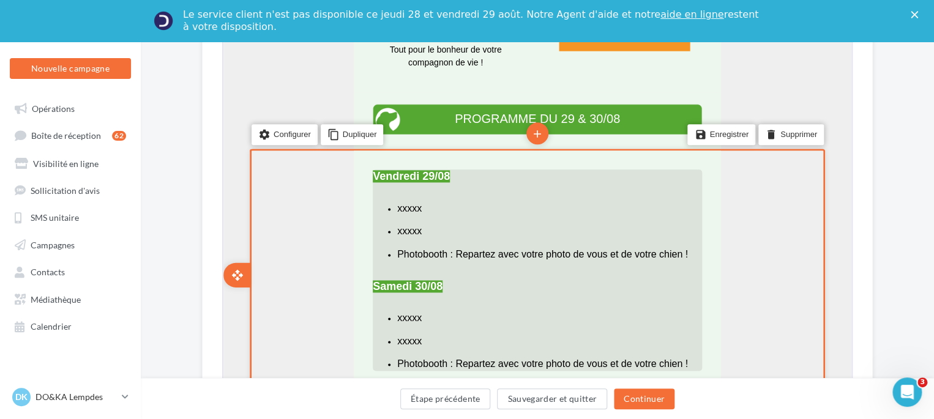
click at [421, 212] on span "xxxxx" at bounding box center [408, 207] width 24 height 10
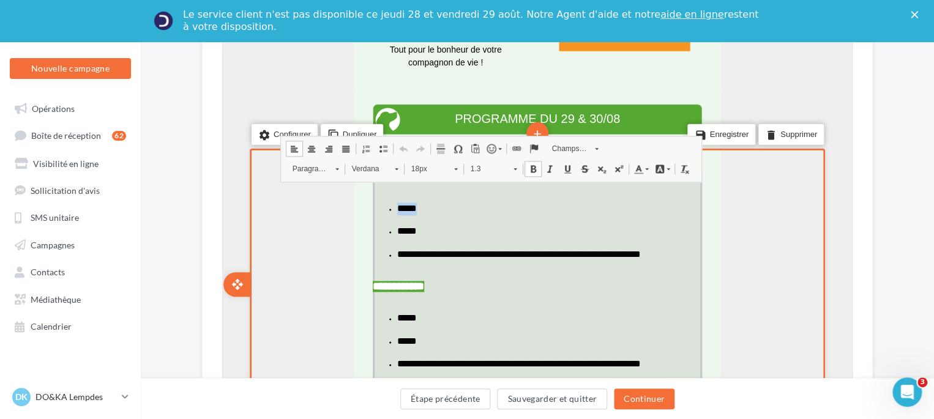
drag, startPoint x: 427, startPoint y: 222, endPoint x: 397, endPoint y: 219, distance: 29.5
click at [397, 219] on li "*****" at bounding box center [548, 212] width 305 height 23
click at [433, 241] on li "*****" at bounding box center [548, 235] width 305 height 23
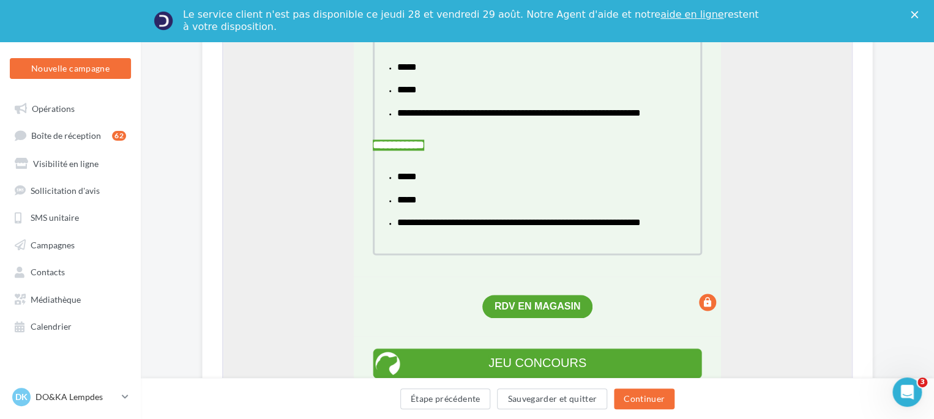
scroll to position [737, 0]
